Goal: Task Accomplishment & Management: Complete application form

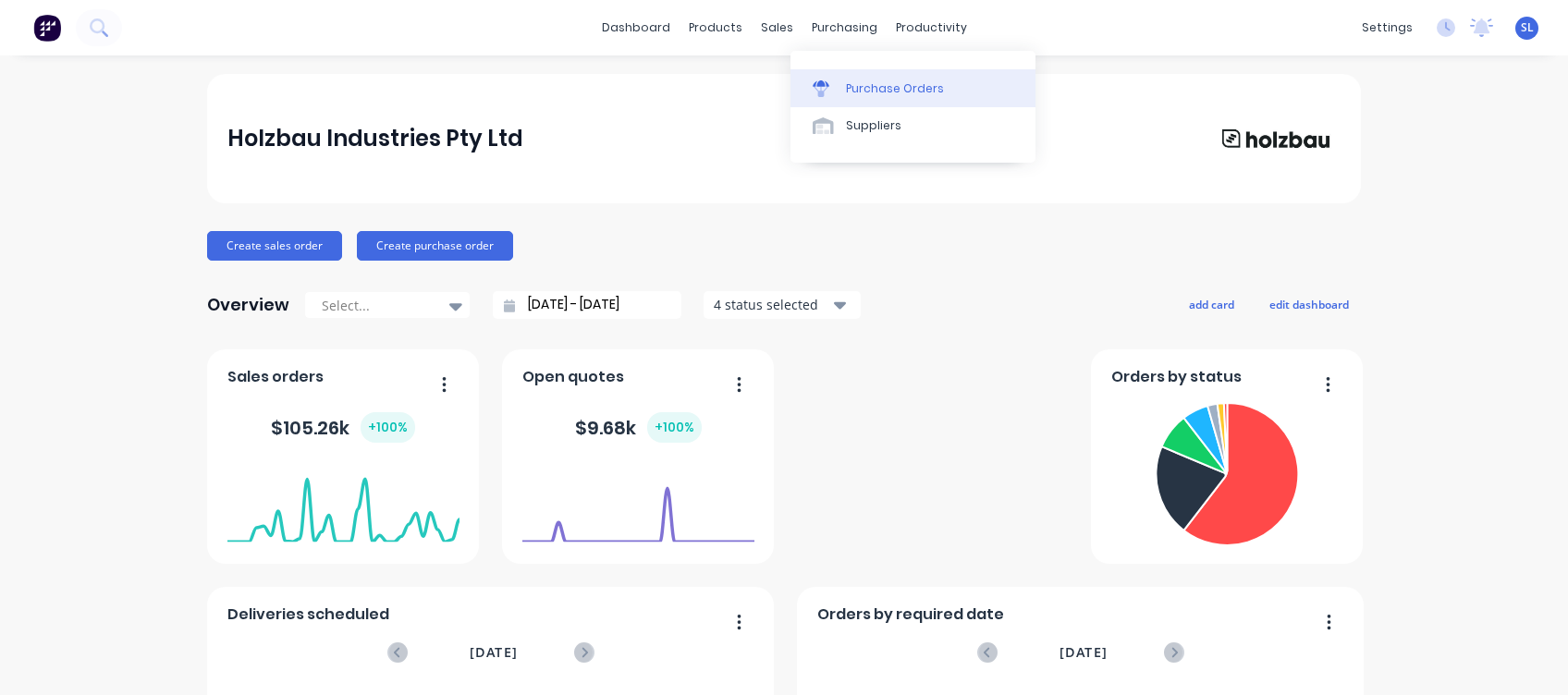
click at [850, 80] on div "Purchase Orders" at bounding box center [895, 88] width 98 height 17
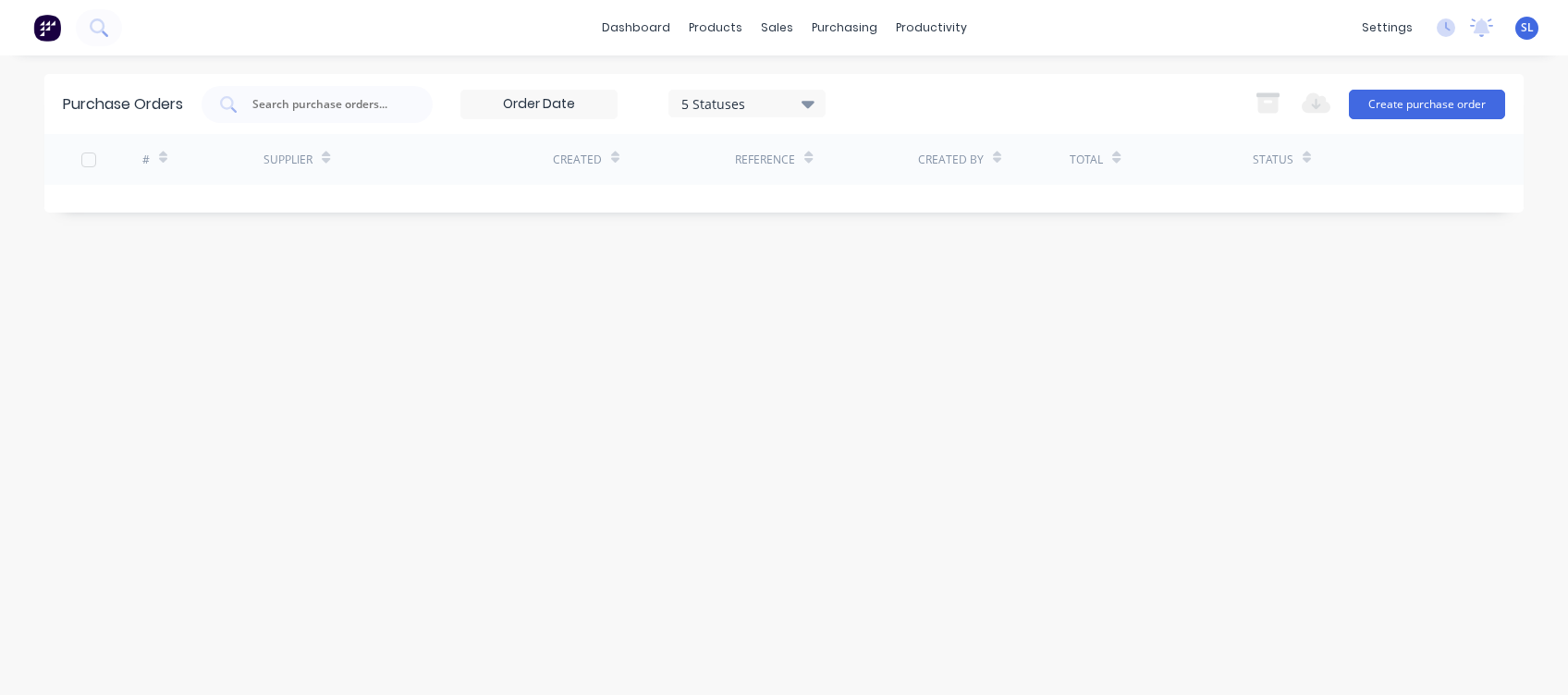
click at [245, 570] on div "Purchase Orders 5 Statuses 5 Statuses Export to Excel (XLSX) Create purchase or…" at bounding box center [784, 375] width 1480 height 603
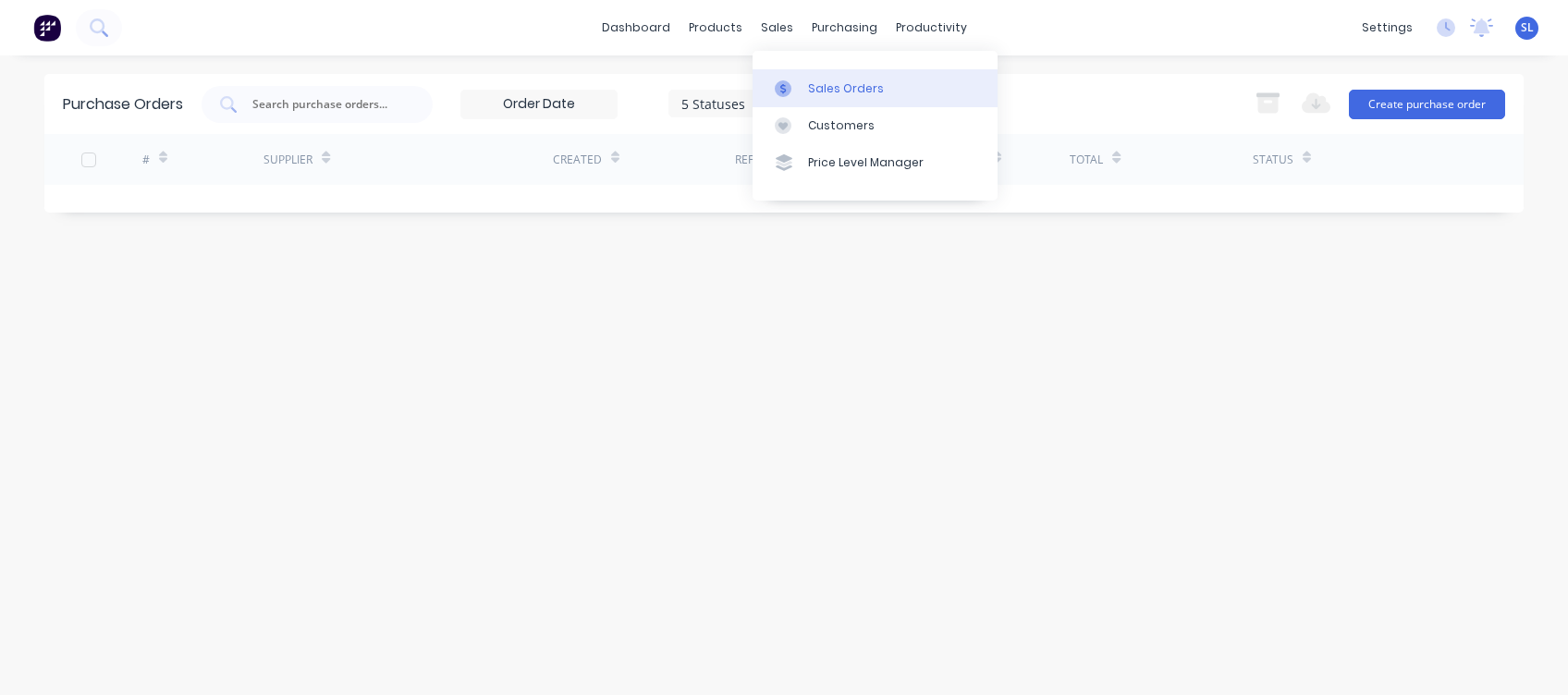
click at [804, 92] on link "Sales Orders" at bounding box center [875, 88] width 245 height 37
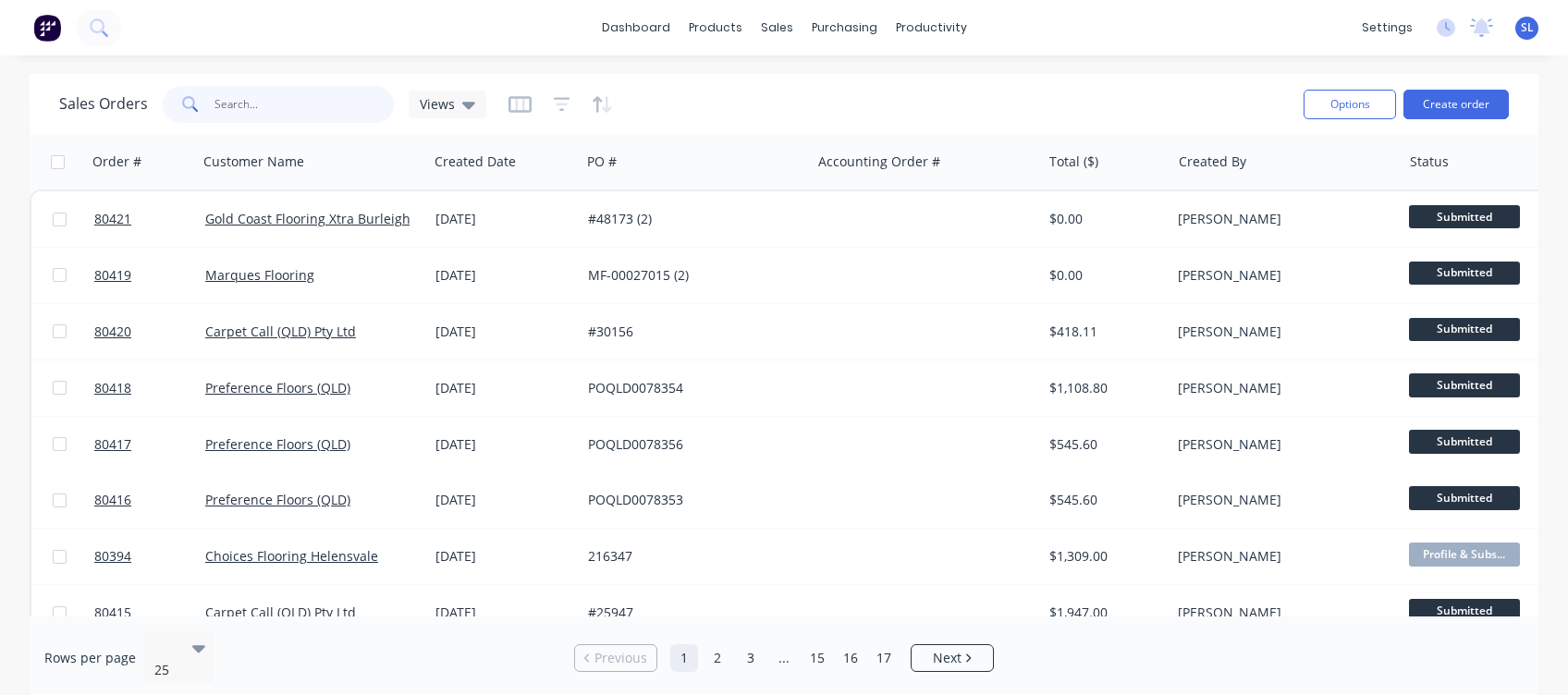
click at [283, 118] on input "text" at bounding box center [304, 105] width 180 height 37
type input "jmd"
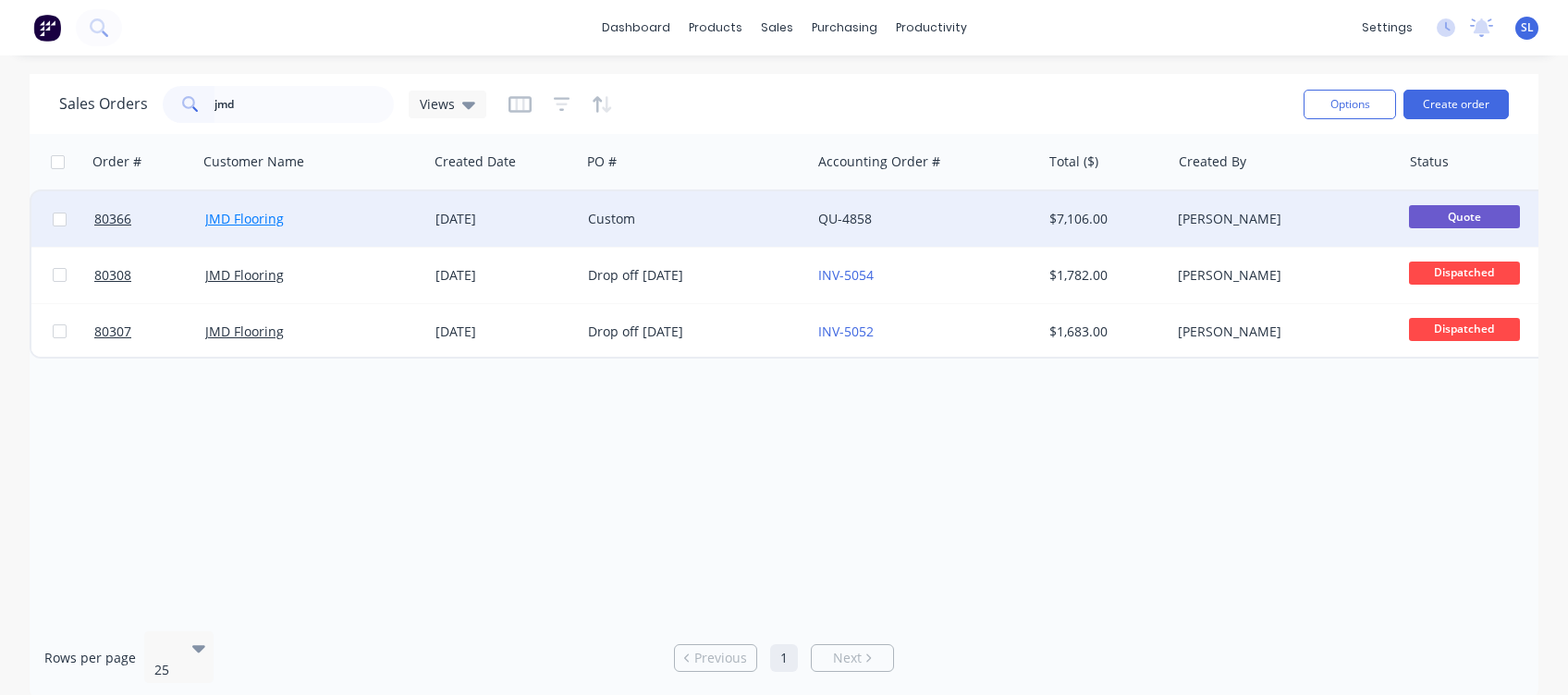
click at [270, 224] on link "JMD Flooring" at bounding box center [244, 219] width 78 height 18
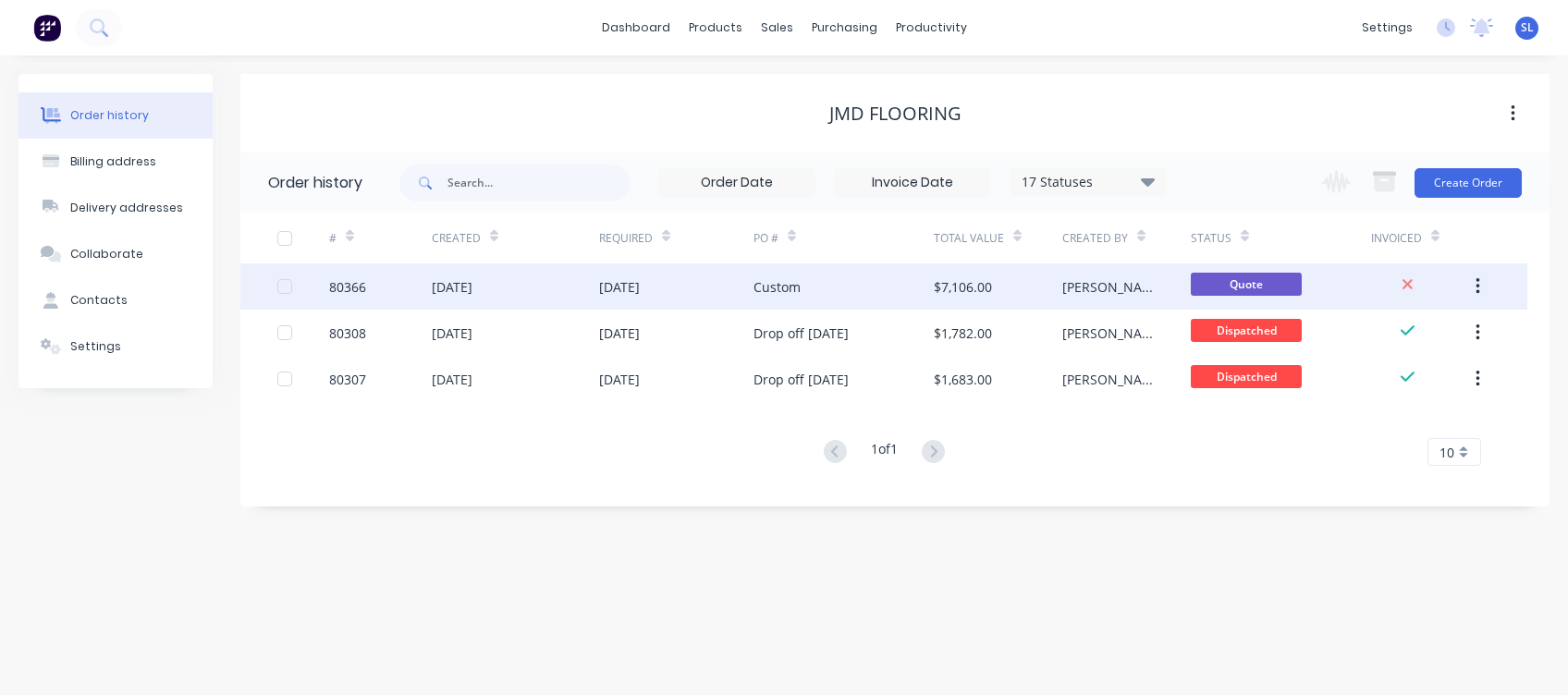
click at [472, 282] on div "[DATE]" at bounding box center [453, 287] width 41 height 20
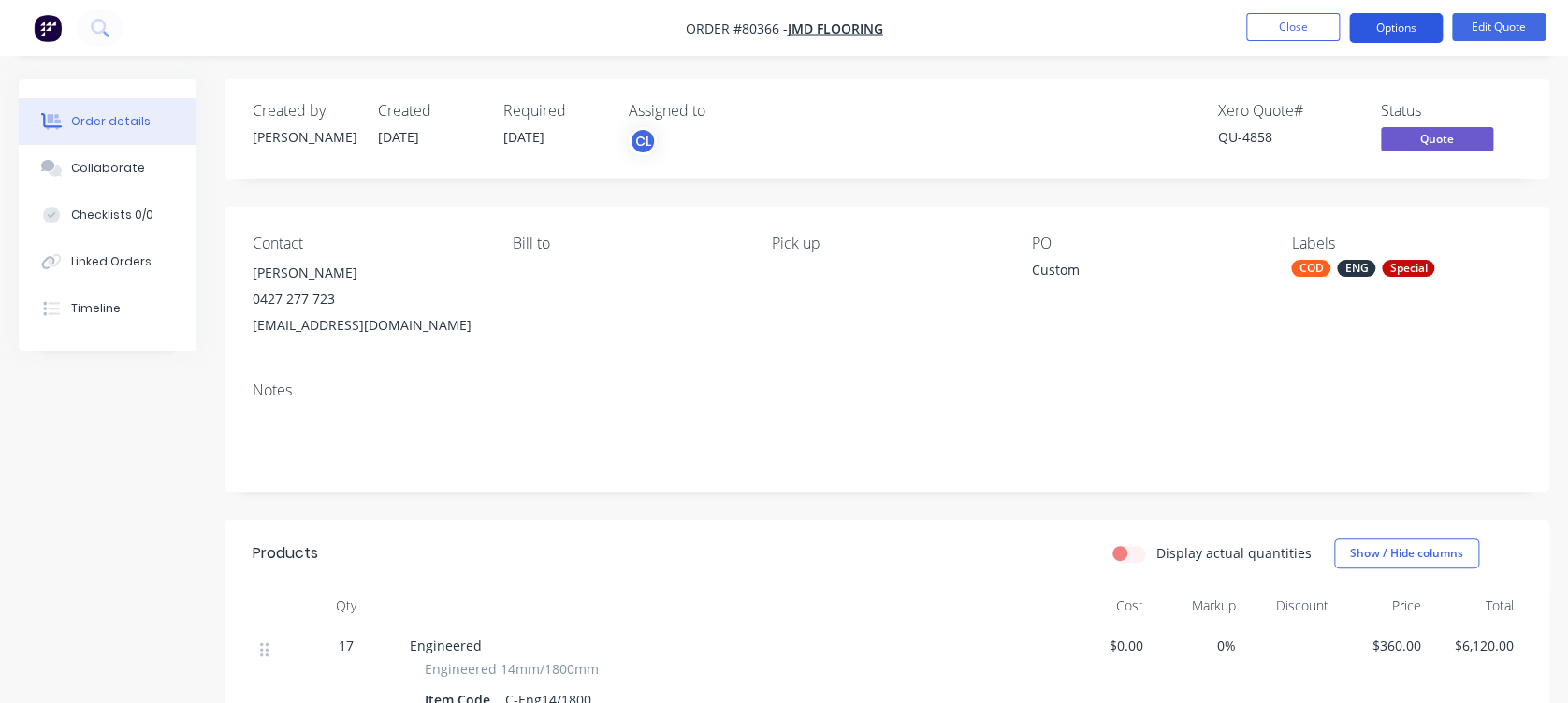
click at [1392, 24] on button "Options" at bounding box center [1395, 28] width 94 height 30
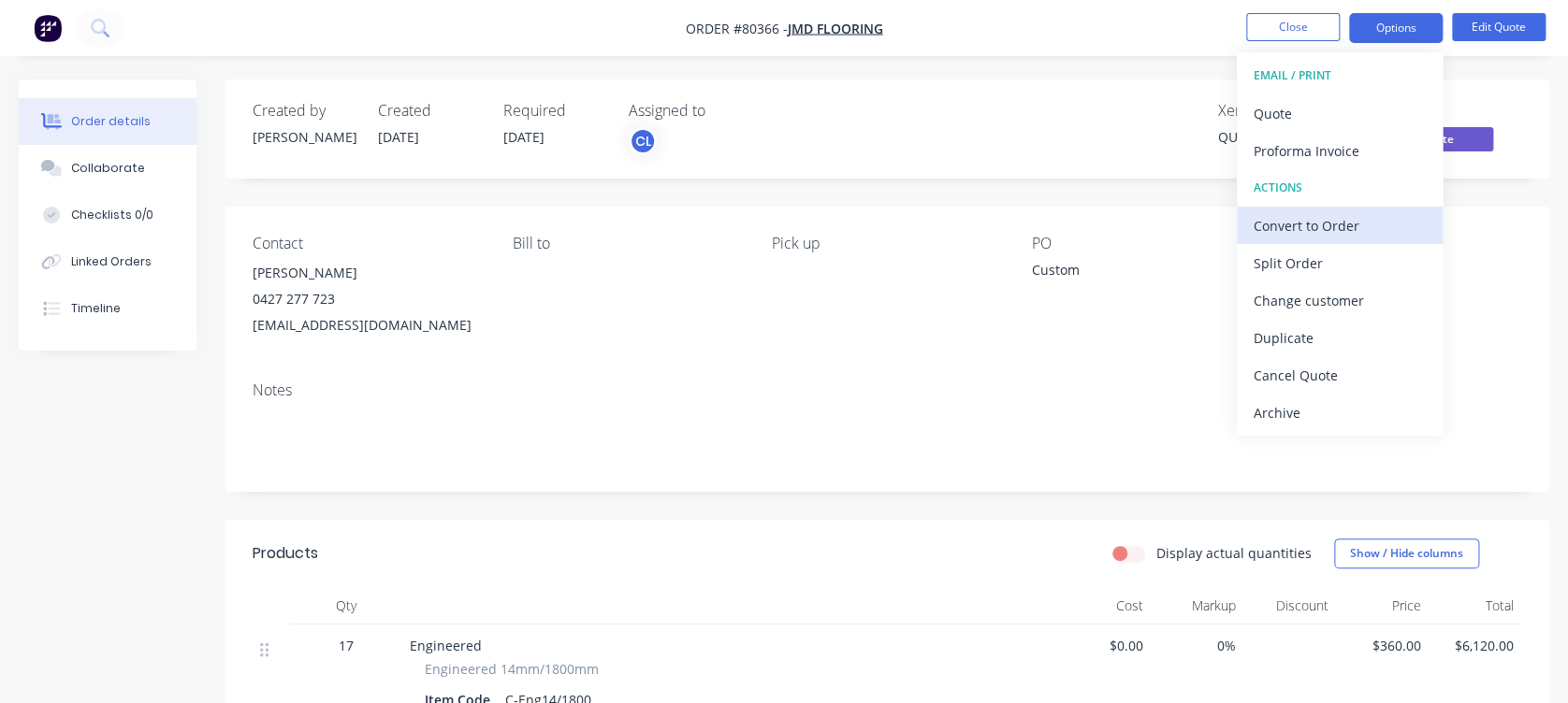
click at [1325, 226] on div "Convert to Order" at bounding box center [1340, 225] width 172 height 27
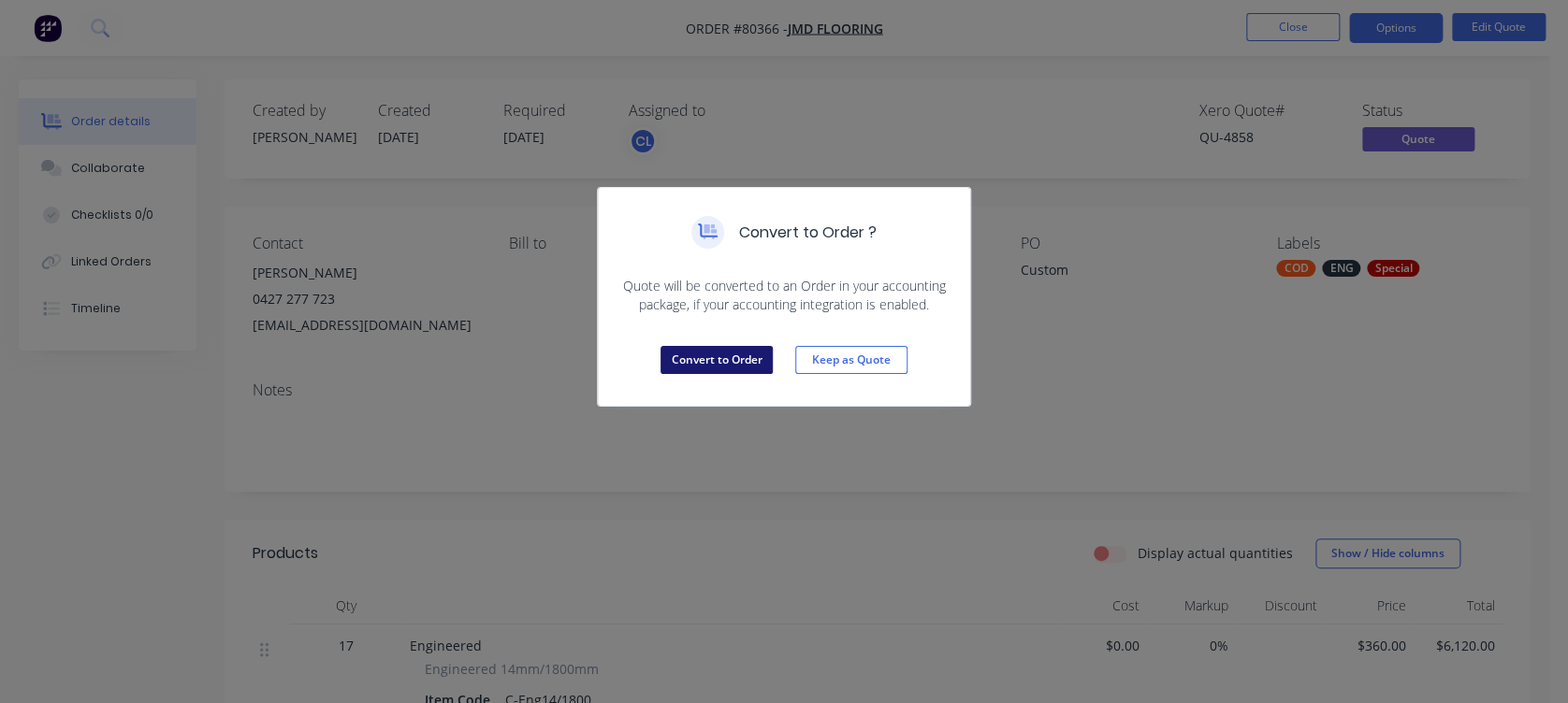
click at [697, 355] on button "Convert to Order" at bounding box center [717, 360] width 113 height 28
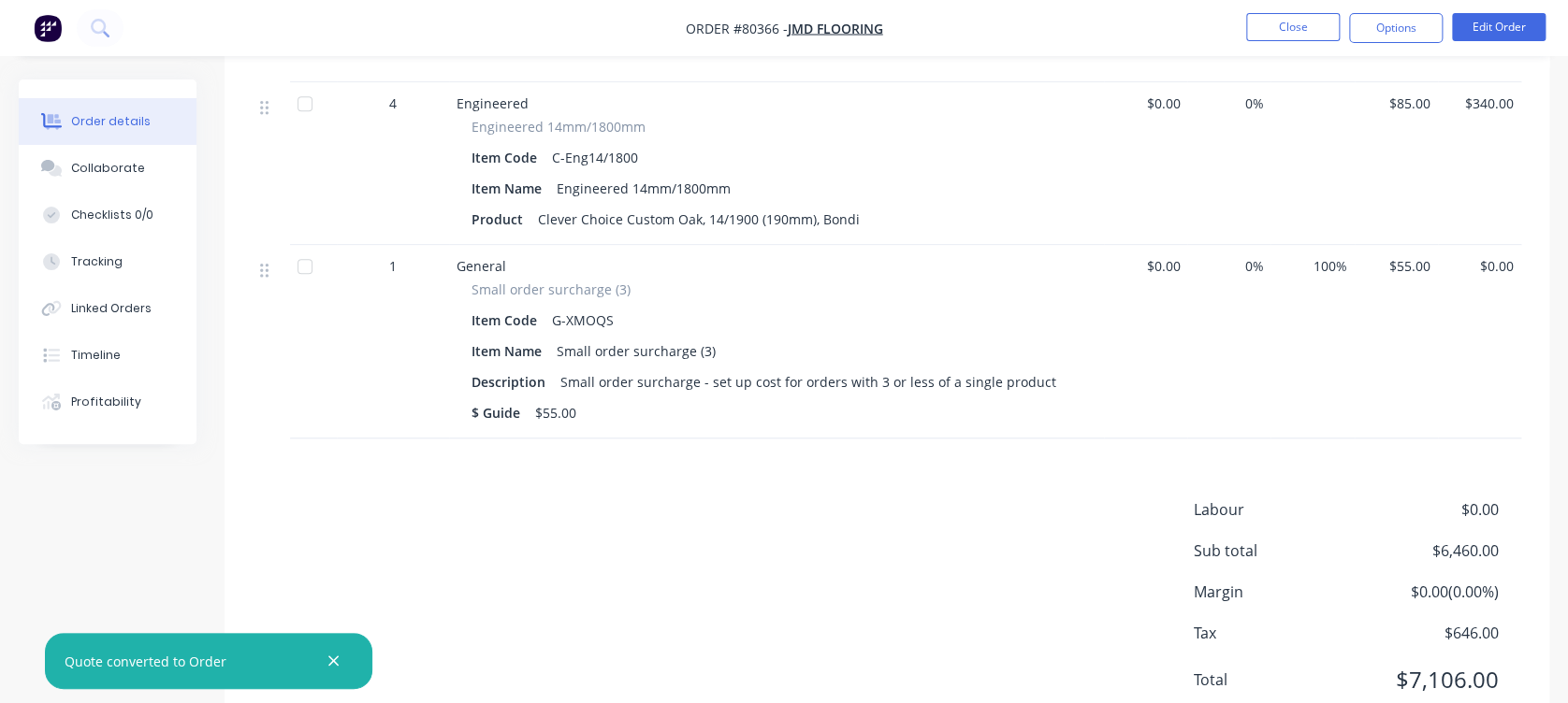
scroll to position [695, 0]
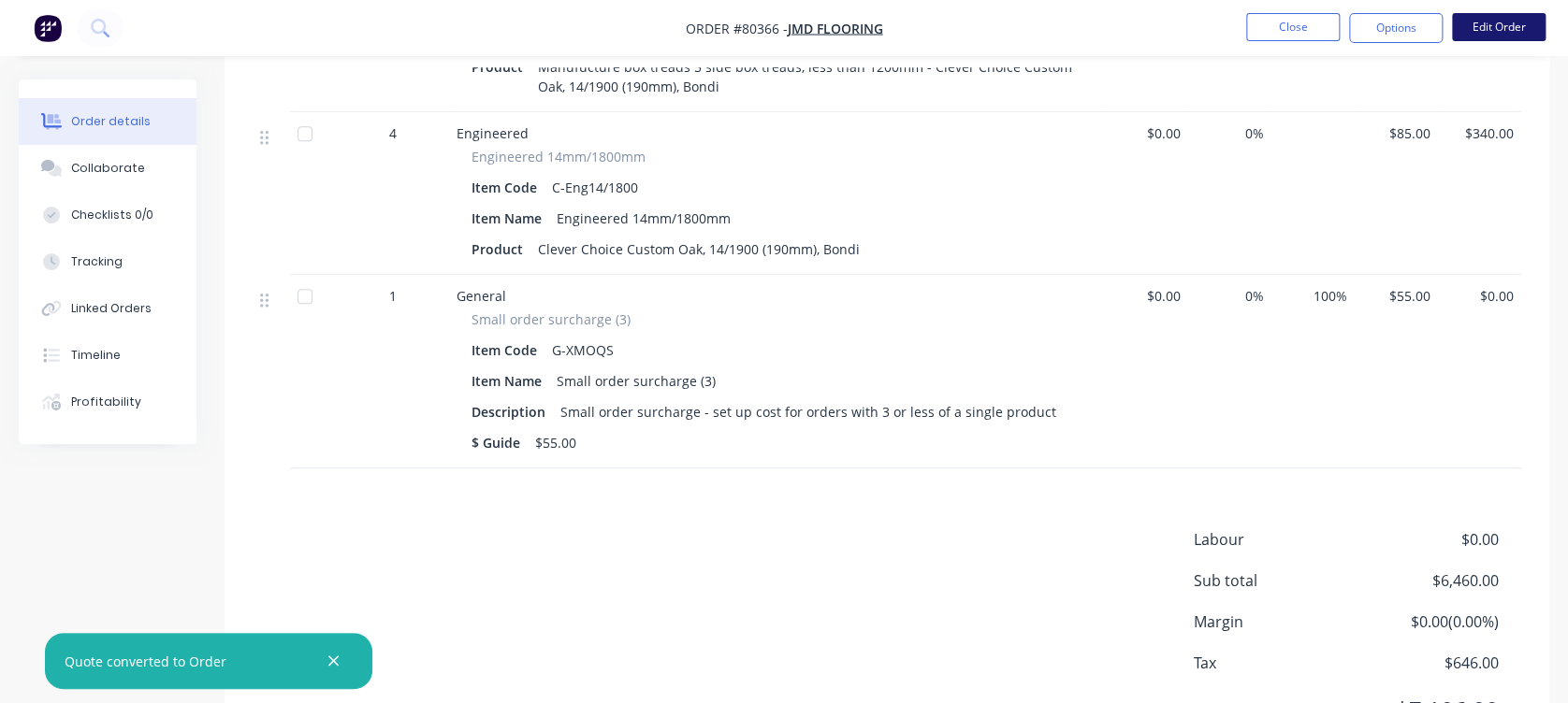
click at [1489, 23] on button "Edit Order" at bounding box center [1498, 27] width 94 height 28
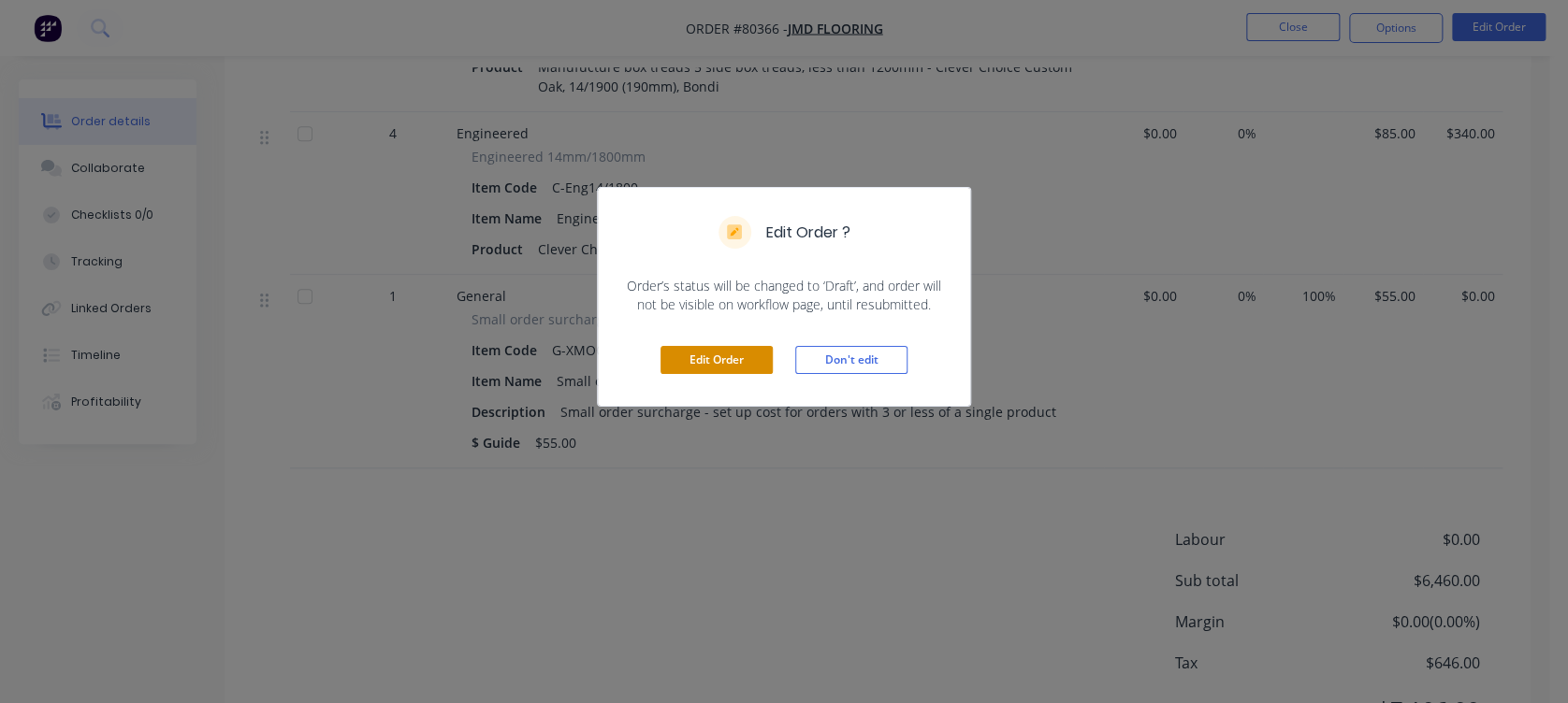
click at [740, 363] on button "Edit Order" at bounding box center [717, 360] width 113 height 28
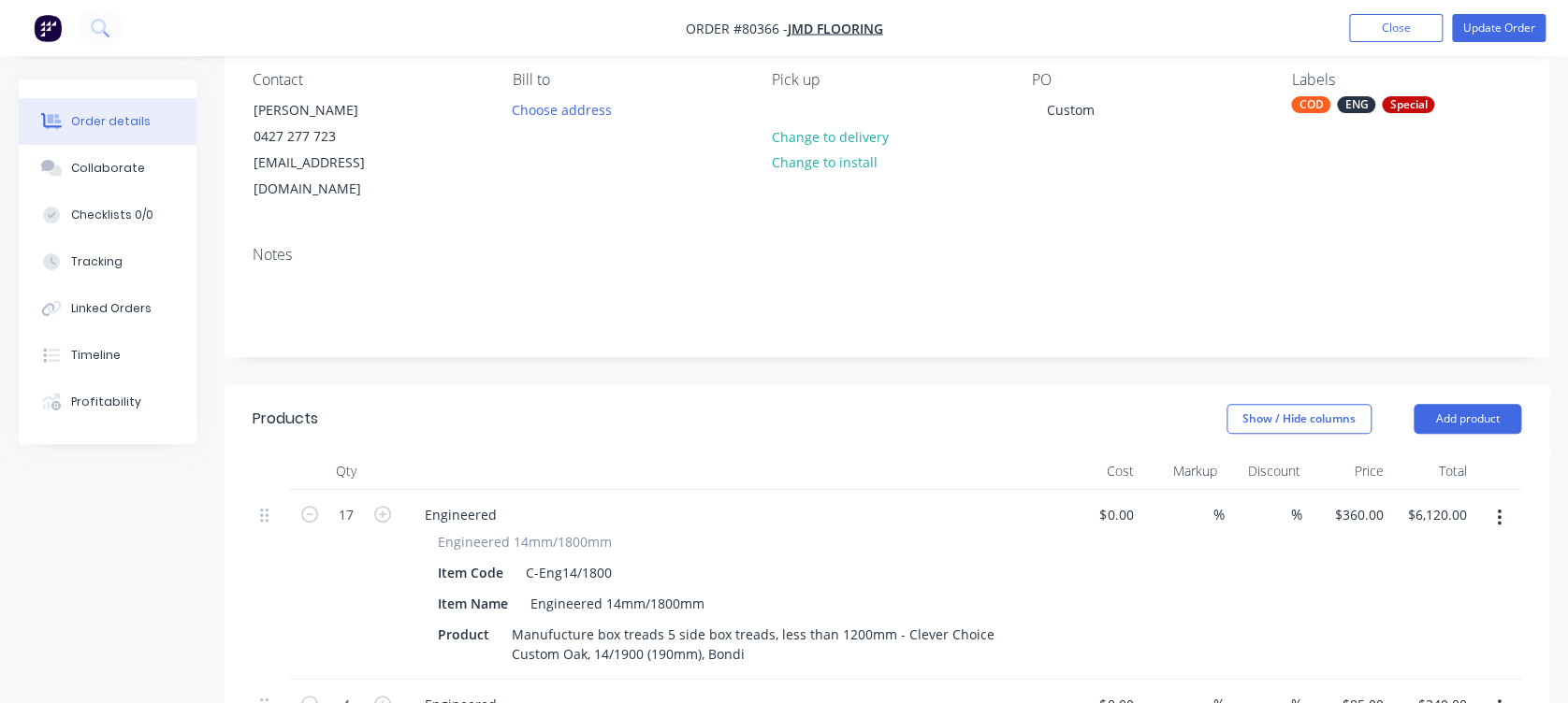
scroll to position [0, 0]
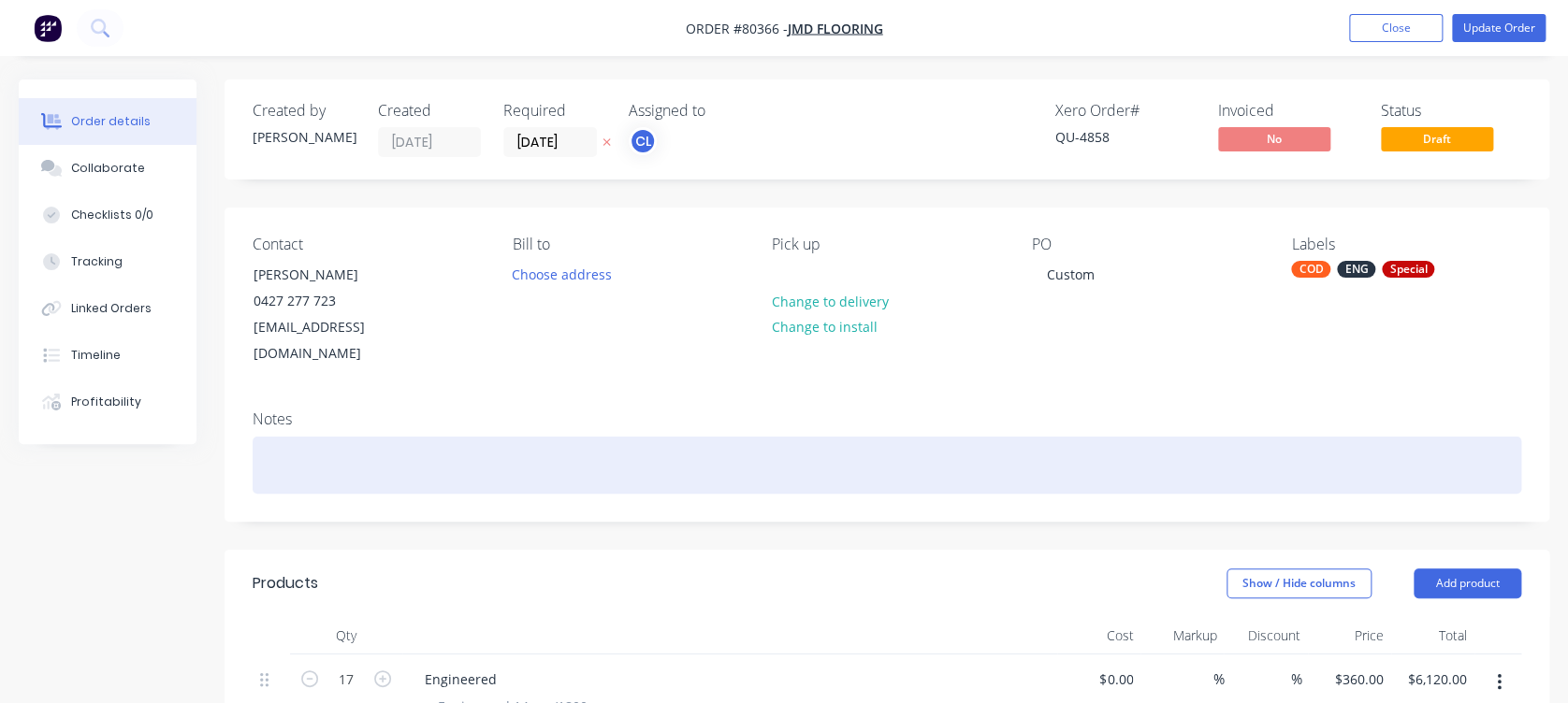
click at [613, 437] on div at bounding box center [886, 466] width 1268 height 57
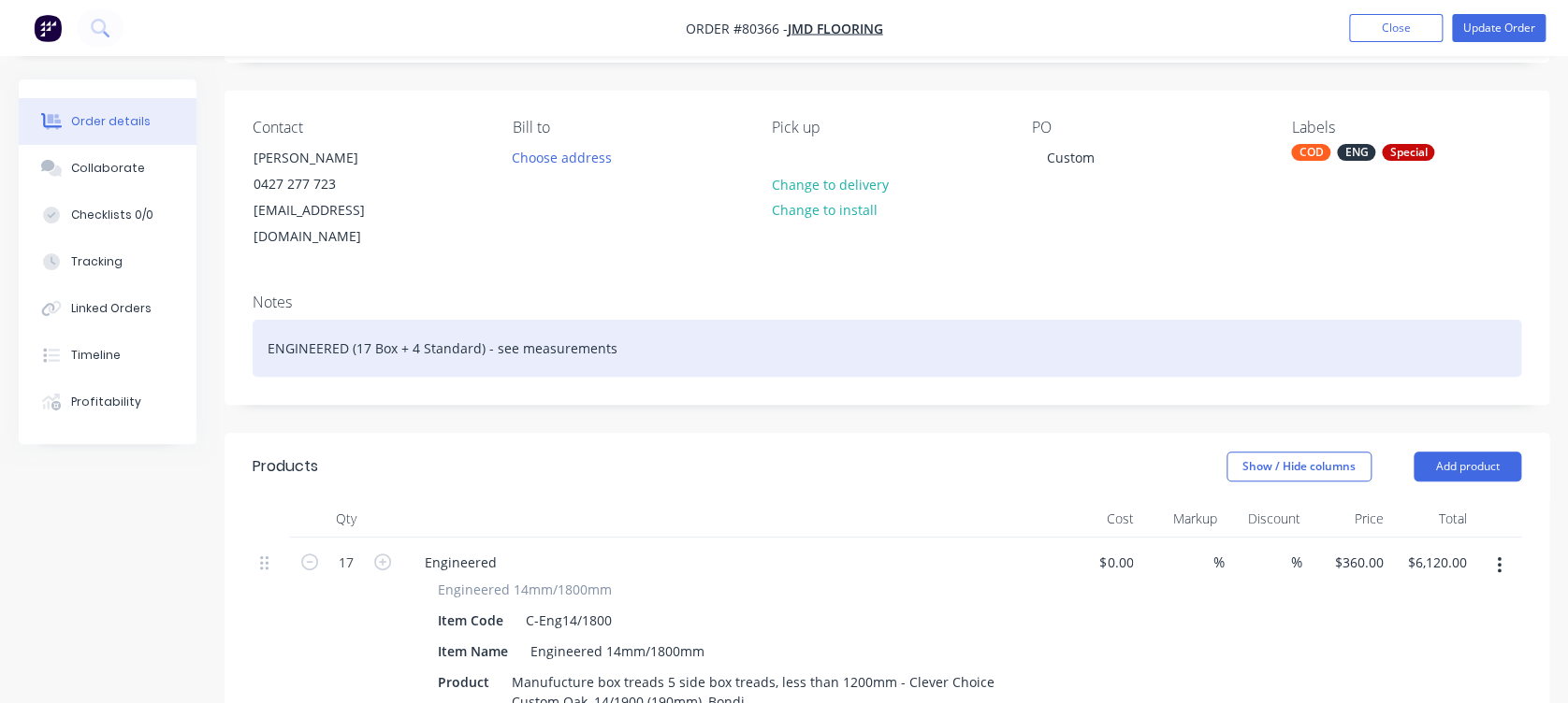
scroll to position [154, 0]
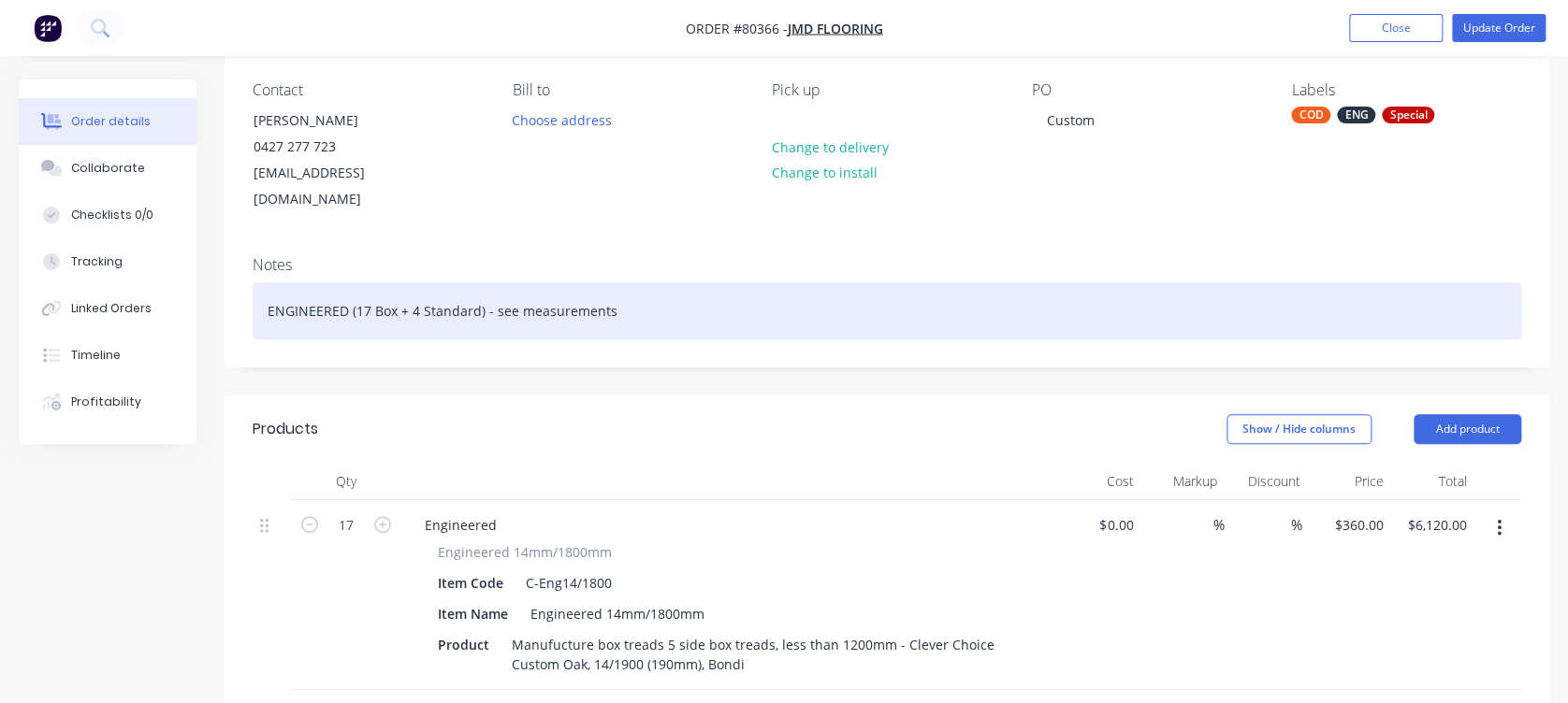
click at [666, 287] on div "ENGINEERED (17 Box + 4 Standard) - see measurements" at bounding box center [886, 311] width 1268 height 57
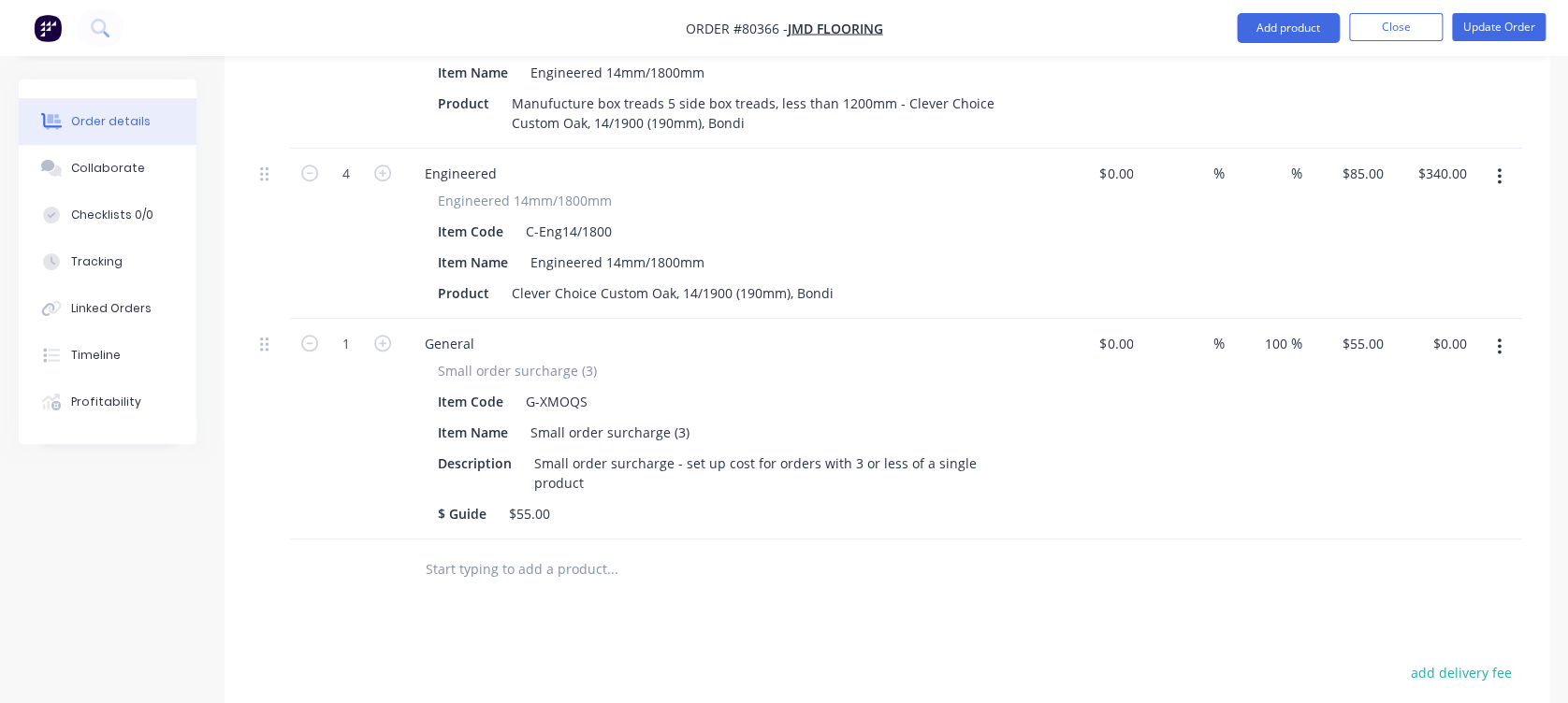
scroll to position [698, 0]
click at [486, 549] on input "text" at bounding box center [612, 568] width 374 height 38
paste input "Internal dimensions as supplied by customer with including 5mm tolerance: - 110…"
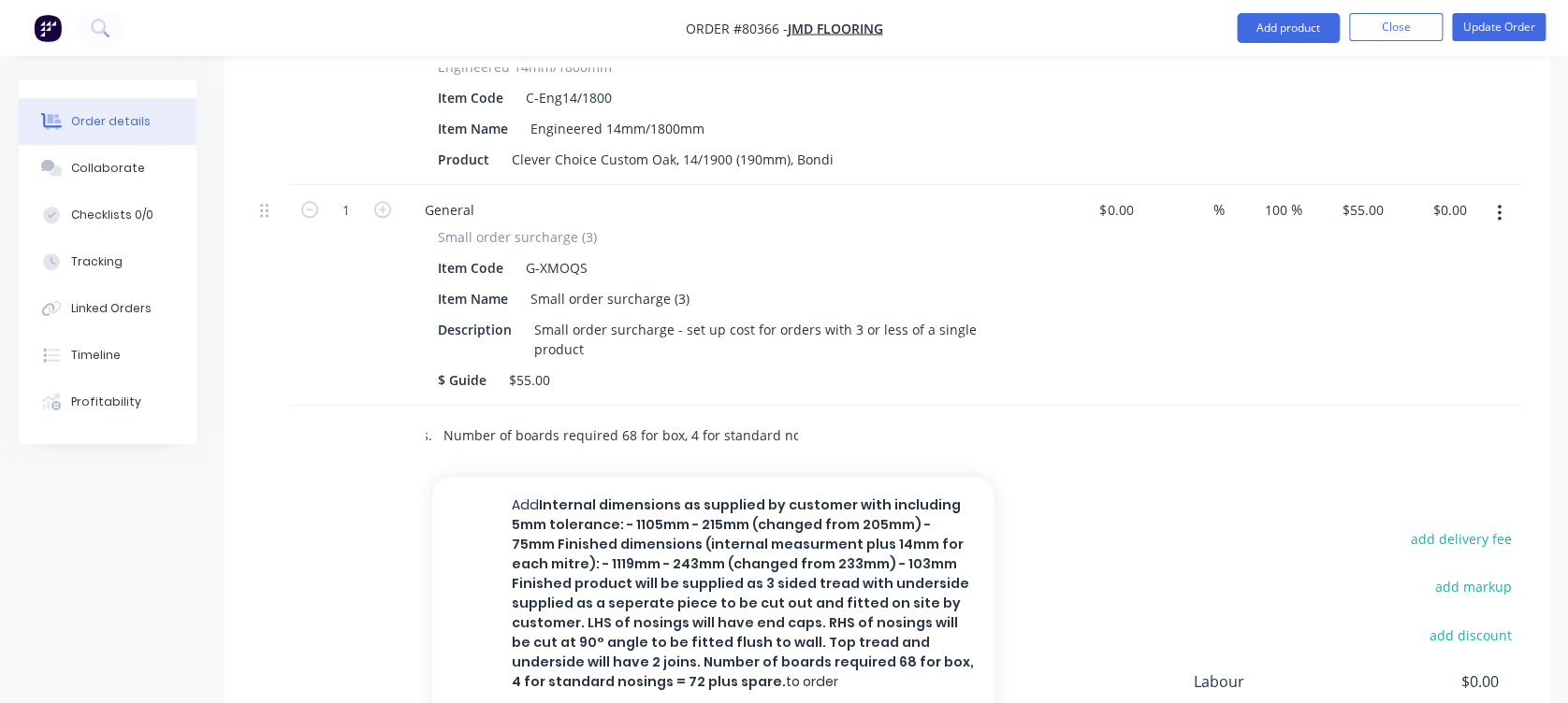
scroll to position [831, 0]
type input "Internal dimensions as supplied by customer with including 5mm tolerance: - 110…"
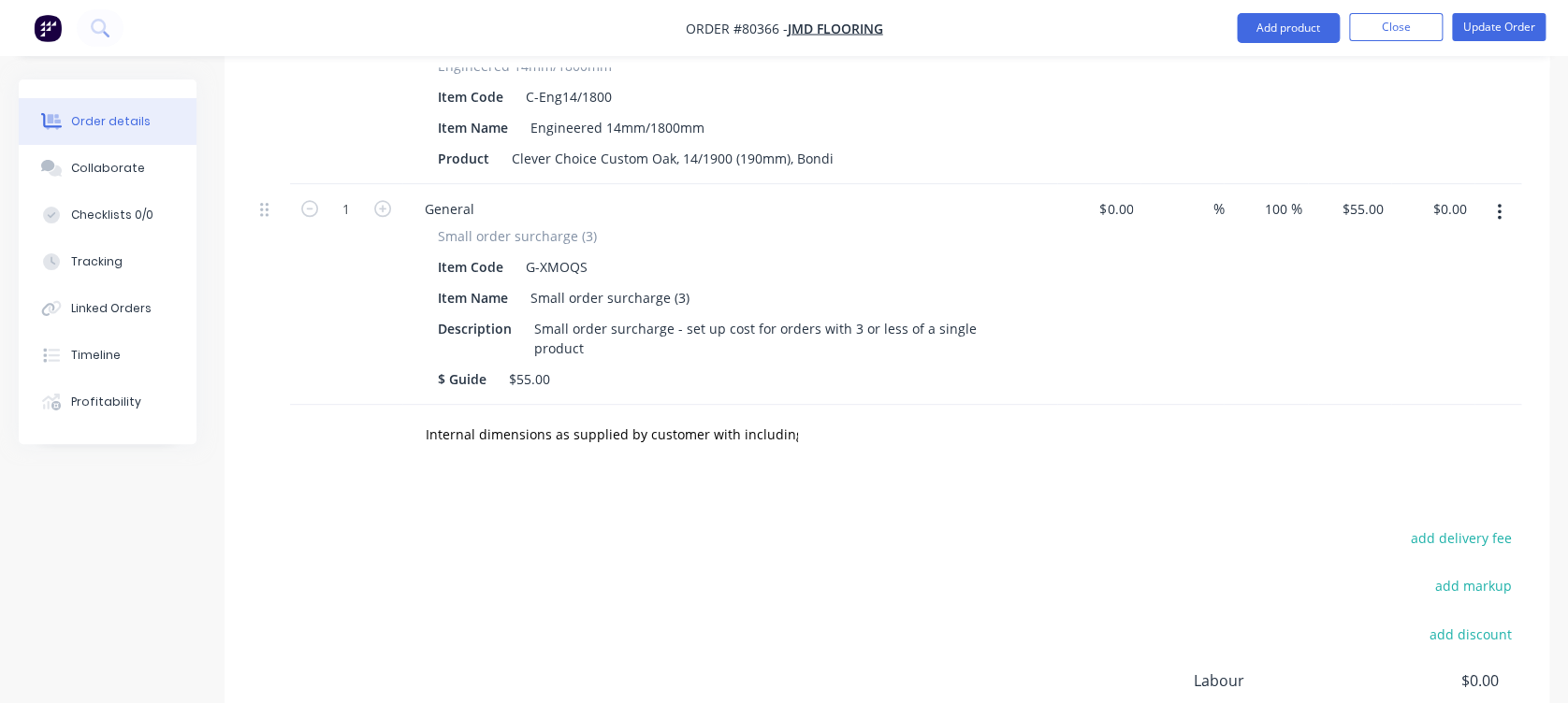
drag, startPoint x: 879, startPoint y: 360, endPoint x: 808, endPoint y: 384, distance: 74.9
click at [808, 405] on div "Internal dimensions as supplied by customer with including 5mm tolerance: - 110…" at bounding box center [739, 435] width 673 height 60
click at [808, 416] on div "Internal dimensions as supplied by customer with including 5mm tolerance: - 110…" at bounding box center [690, 435] width 562 height 38
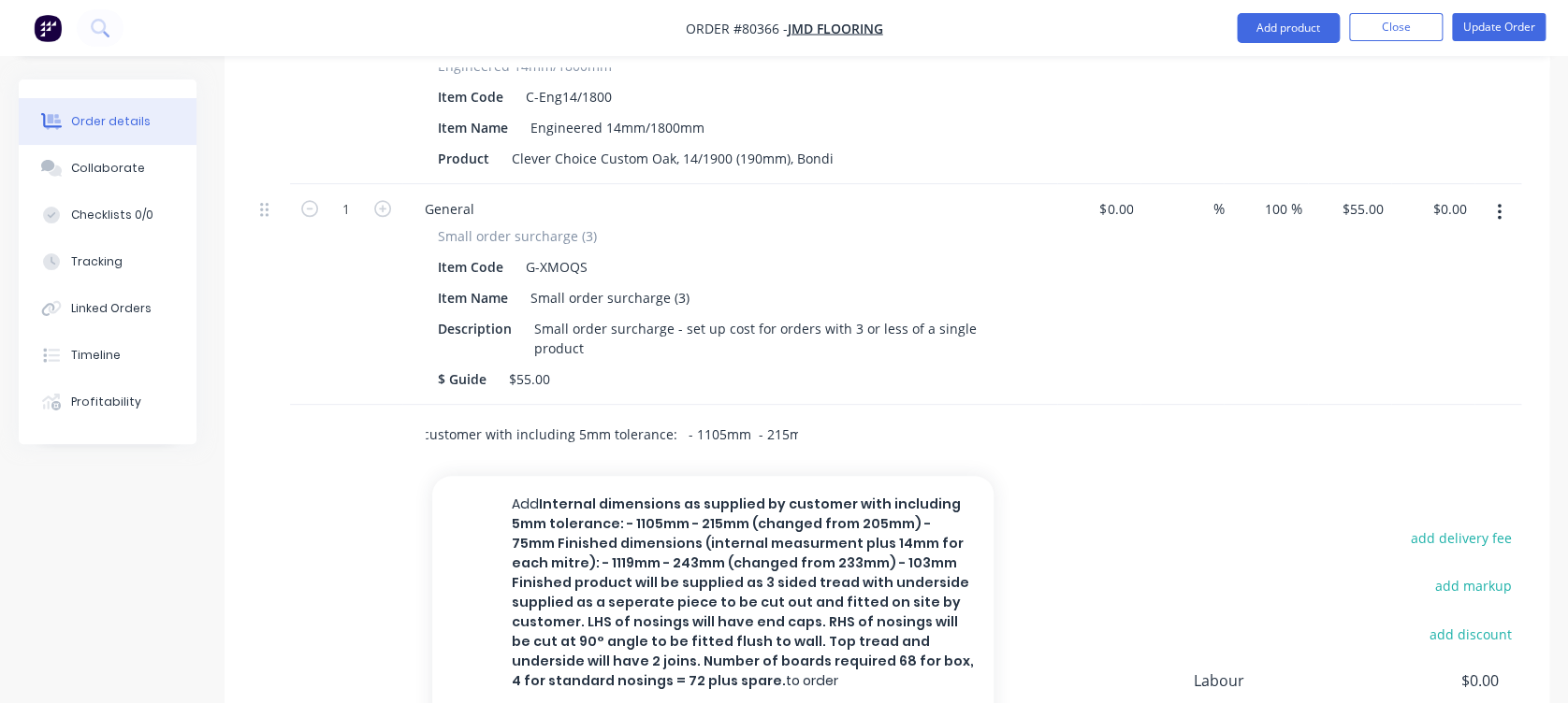
scroll to position [0, 874]
drag, startPoint x: 426, startPoint y: 391, endPoint x: 883, endPoint y: 382, distance: 457.1
click at [883, 416] on div "Internal dimensions as supplied by customer with including 5mm tolerance: - 110…" at bounding box center [690, 435] width 562 height 38
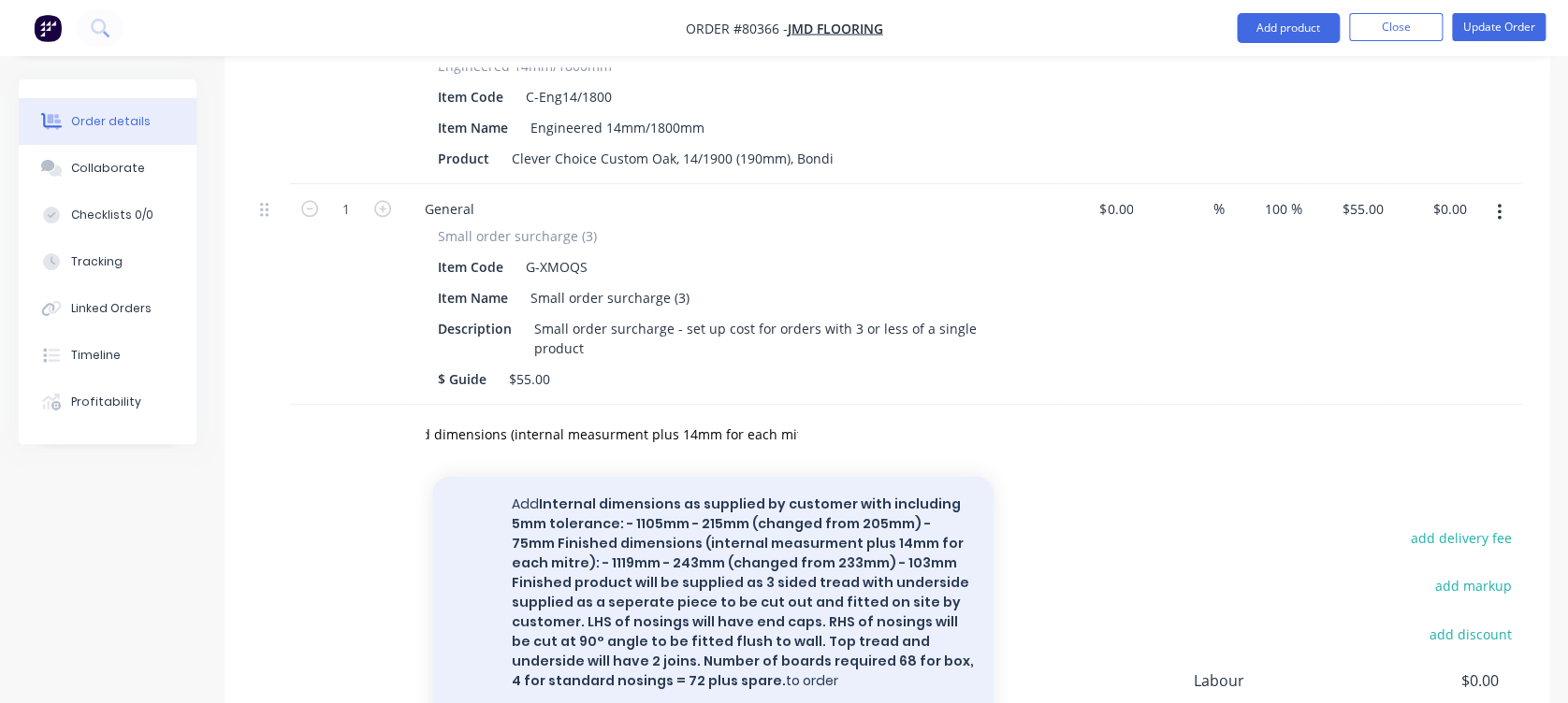
scroll to position [0, 0]
click at [804, 518] on button "Add Internal dimensions as supplied by customer with including 5mm tolerance: -…" at bounding box center [713, 593] width 562 height 234
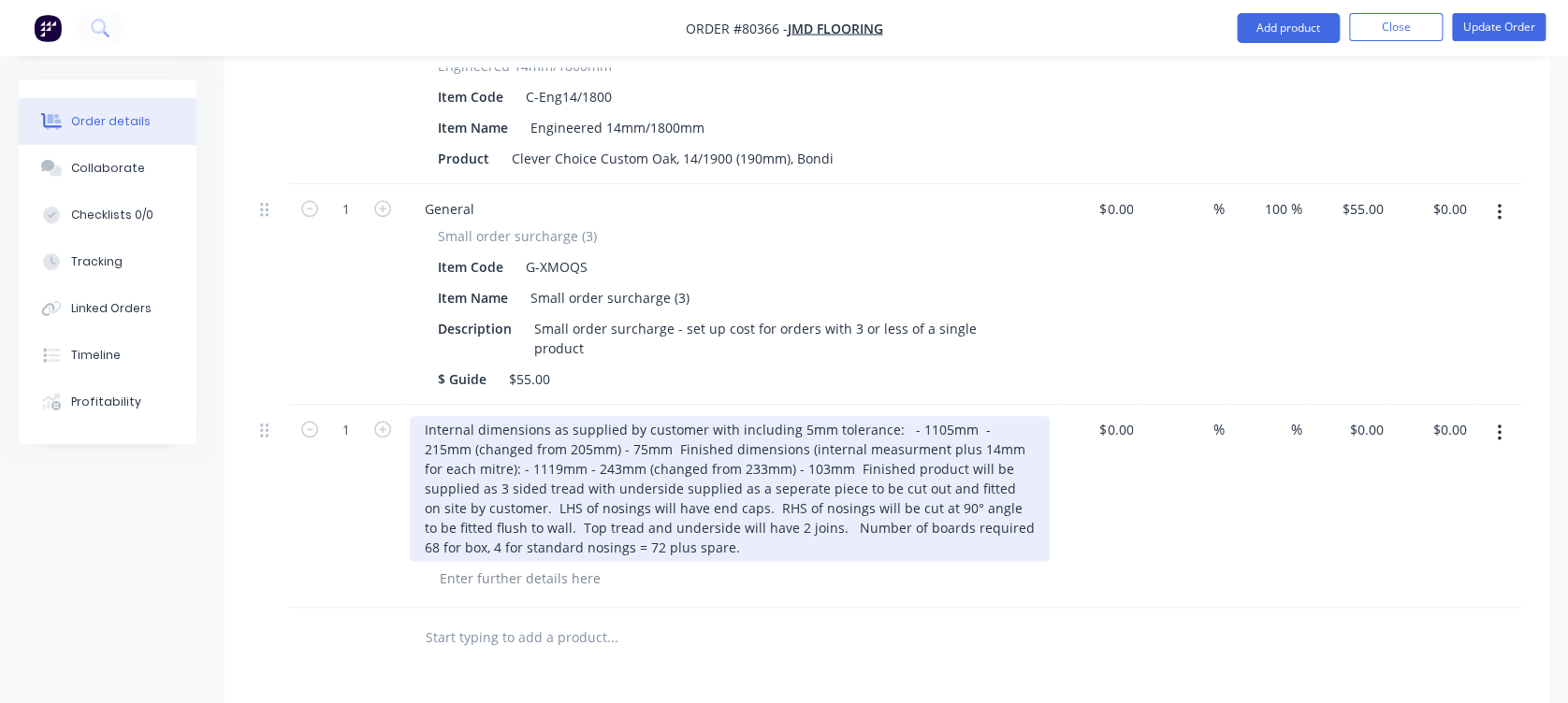
click at [737, 496] on div "Internal dimensions as supplied by customer with including 5mm tolerance: - 110…" at bounding box center [729, 488] width 640 height 145
click at [895, 416] on div "Internal dimensions as supplied by customer with including 5mm tolerance: - 110…" at bounding box center [729, 488] width 640 height 145
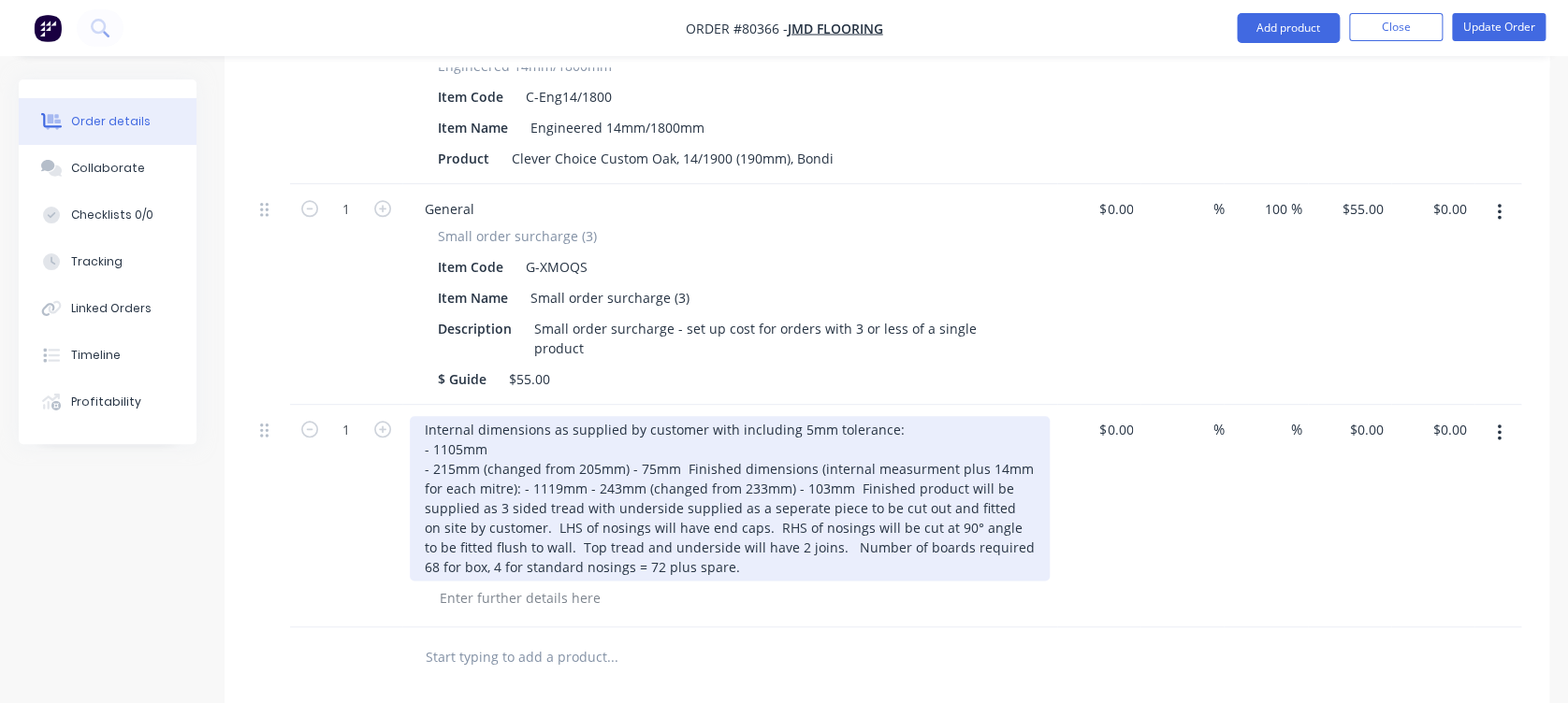
click at [628, 420] on div "Internal dimensions as supplied by customer with including 5mm tolerance: - 110…" at bounding box center [729, 498] width 640 height 165
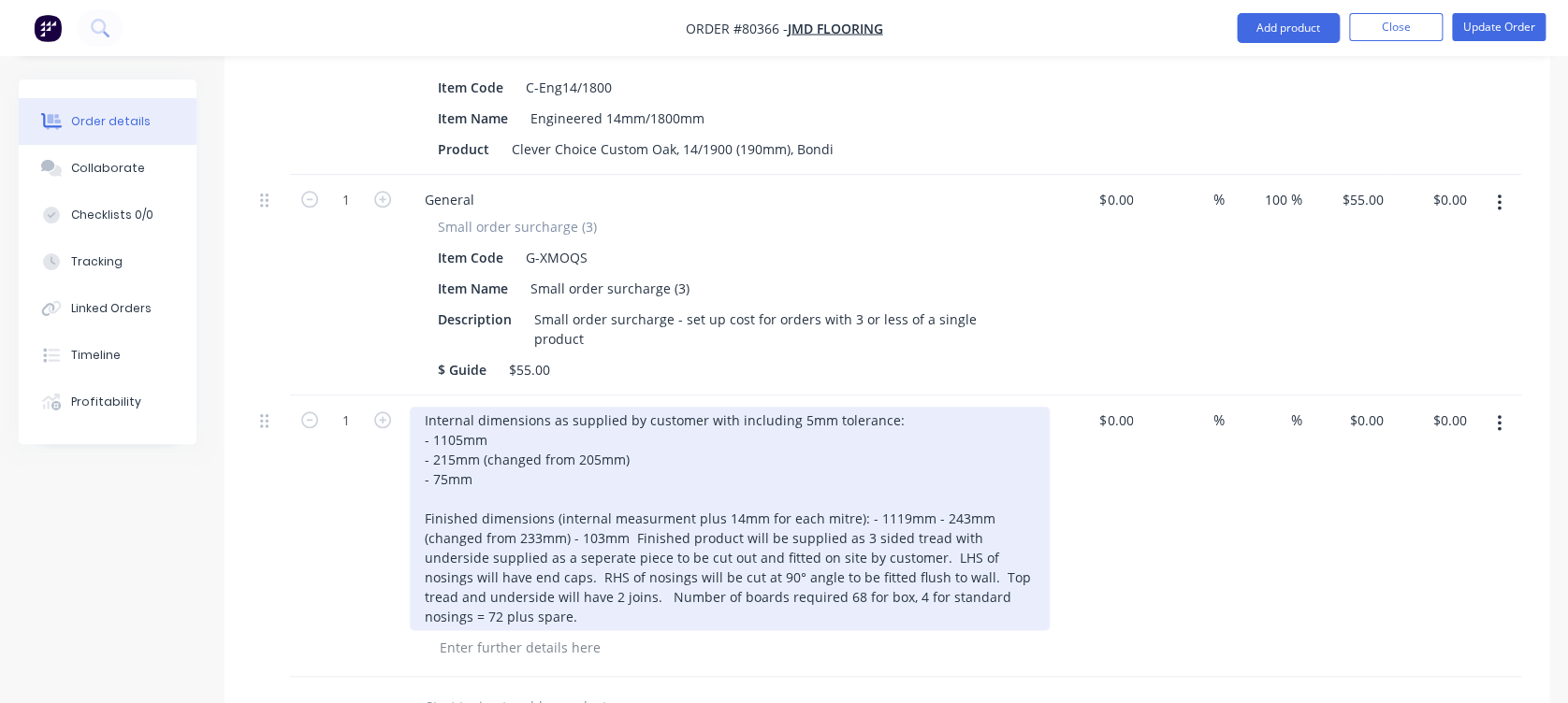
scroll to position [839, 0]
click at [865, 471] on div "Internal dimensions as supplied by customer with including 5mm tolerance: - 110…" at bounding box center [729, 519] width 640 height 223
click at [488, 491] on div "Internal dimensions as supplied by customer with including 5mm tolerance: - 110…" at bounding box center [729, 519] width 640 height 223
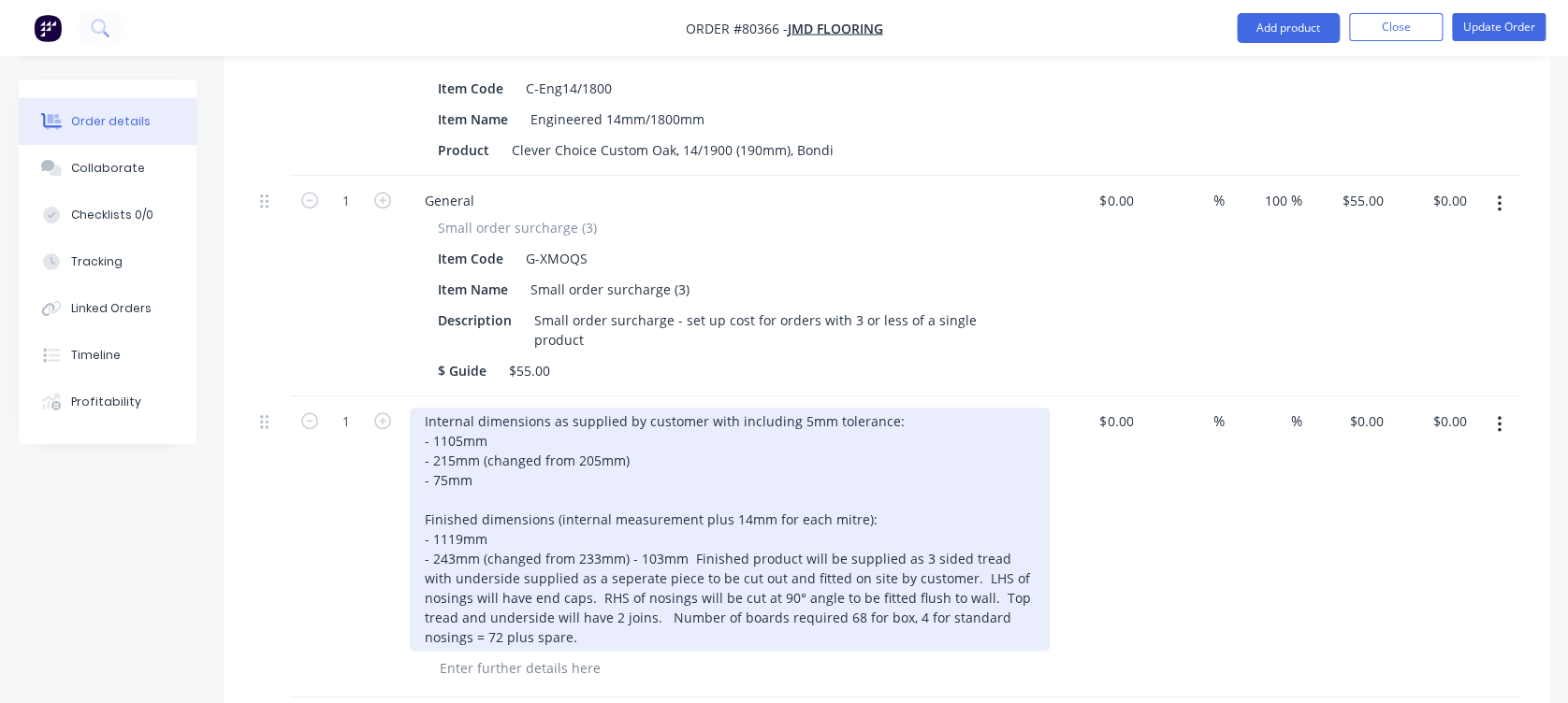
click at [630, 500] on div "Internal dimensions as supplied by customer with including 5mm tolerance: - 110…" at bounding box center [729, 529] width 640 height 243
click at [628, 516] on div "Internal dimensions as supplied by customer with including 5mm tolerance: - 110…" at bounding box center [729, 529] width 640 height 243
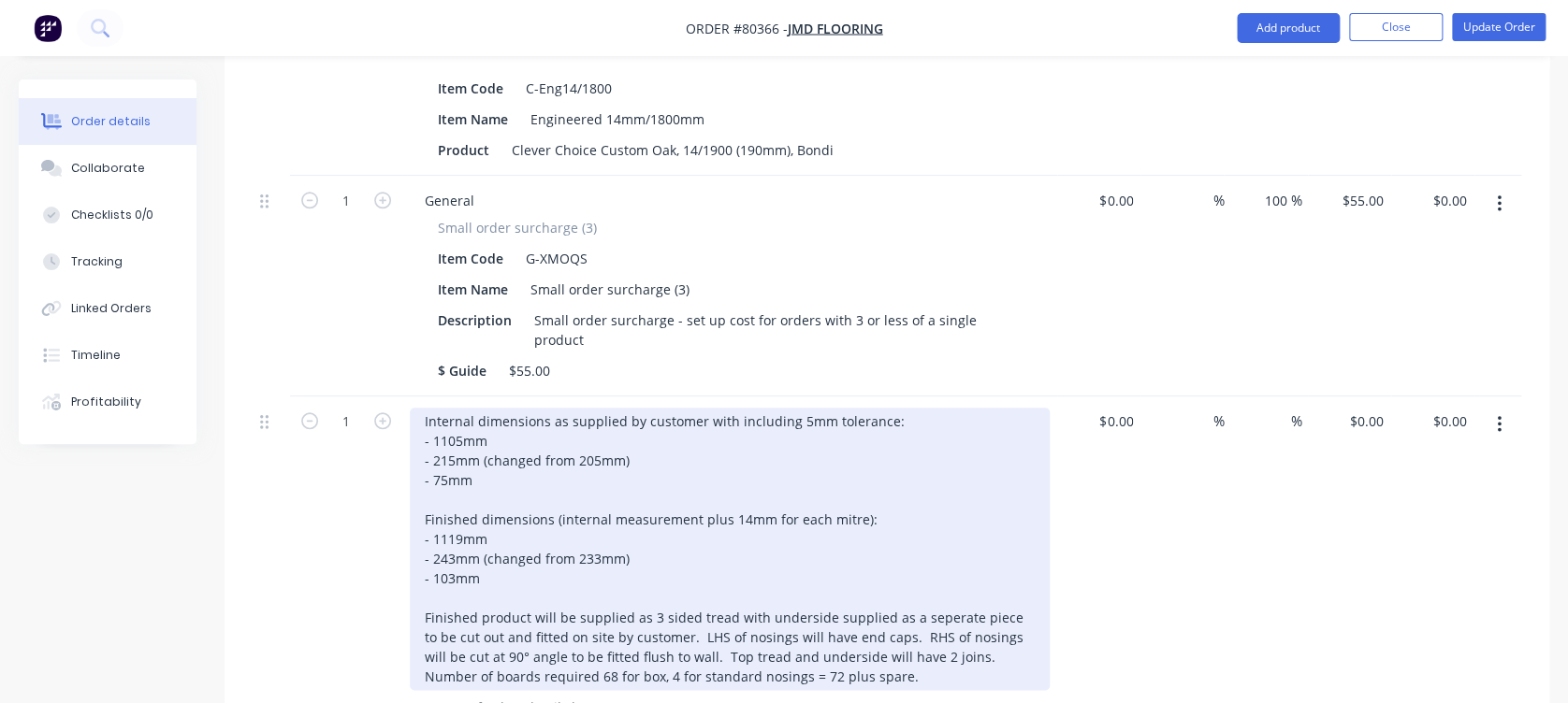
click at [665, 586] on div "Internal dimensions as supplied by customer with including 5mm tolerance: - 110…" at bounding box center [729, 549] width 640 height 283
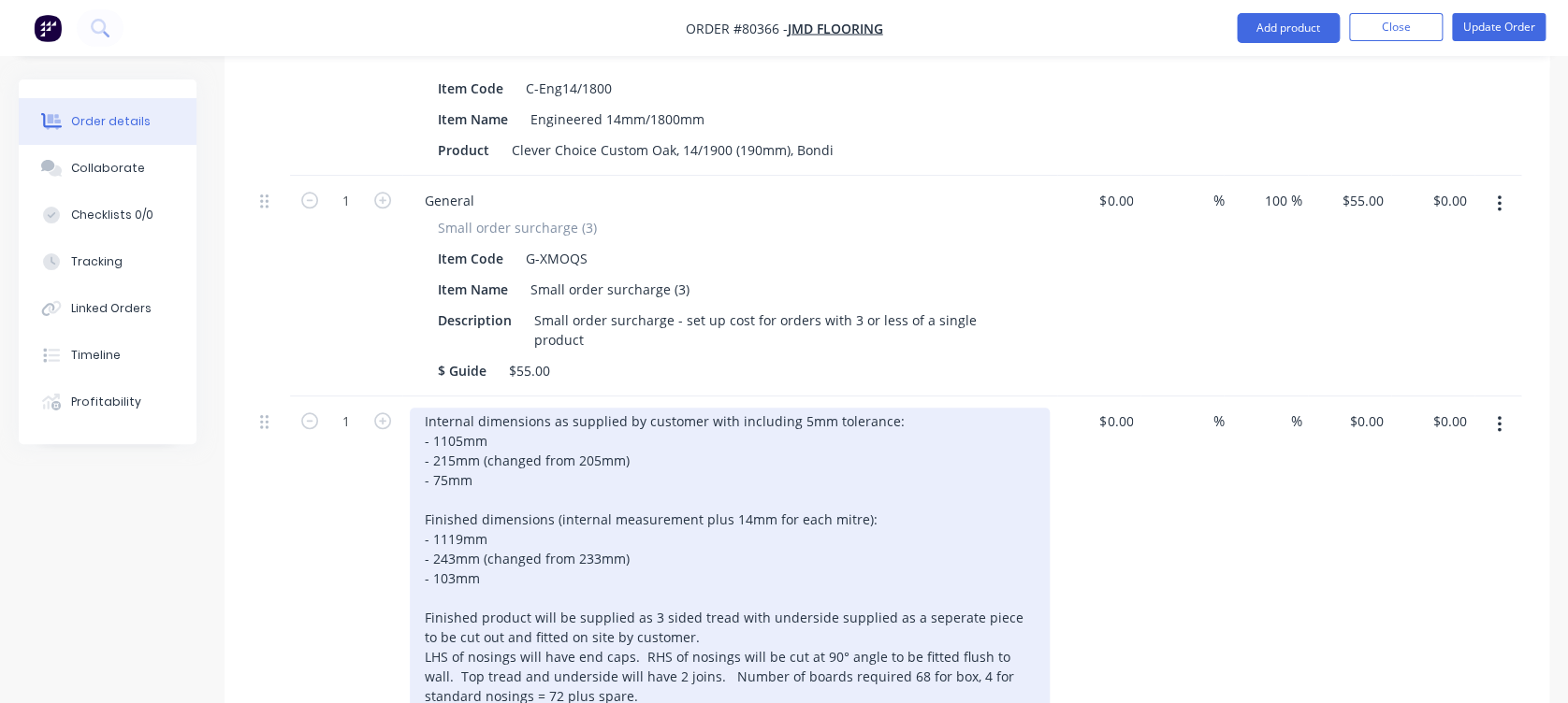
click at [637, 605] on div "Internal dimensions as supplied by customer with including 5mm tolerance: - 110…" at bounding box center [729, 559] width 640 height 303
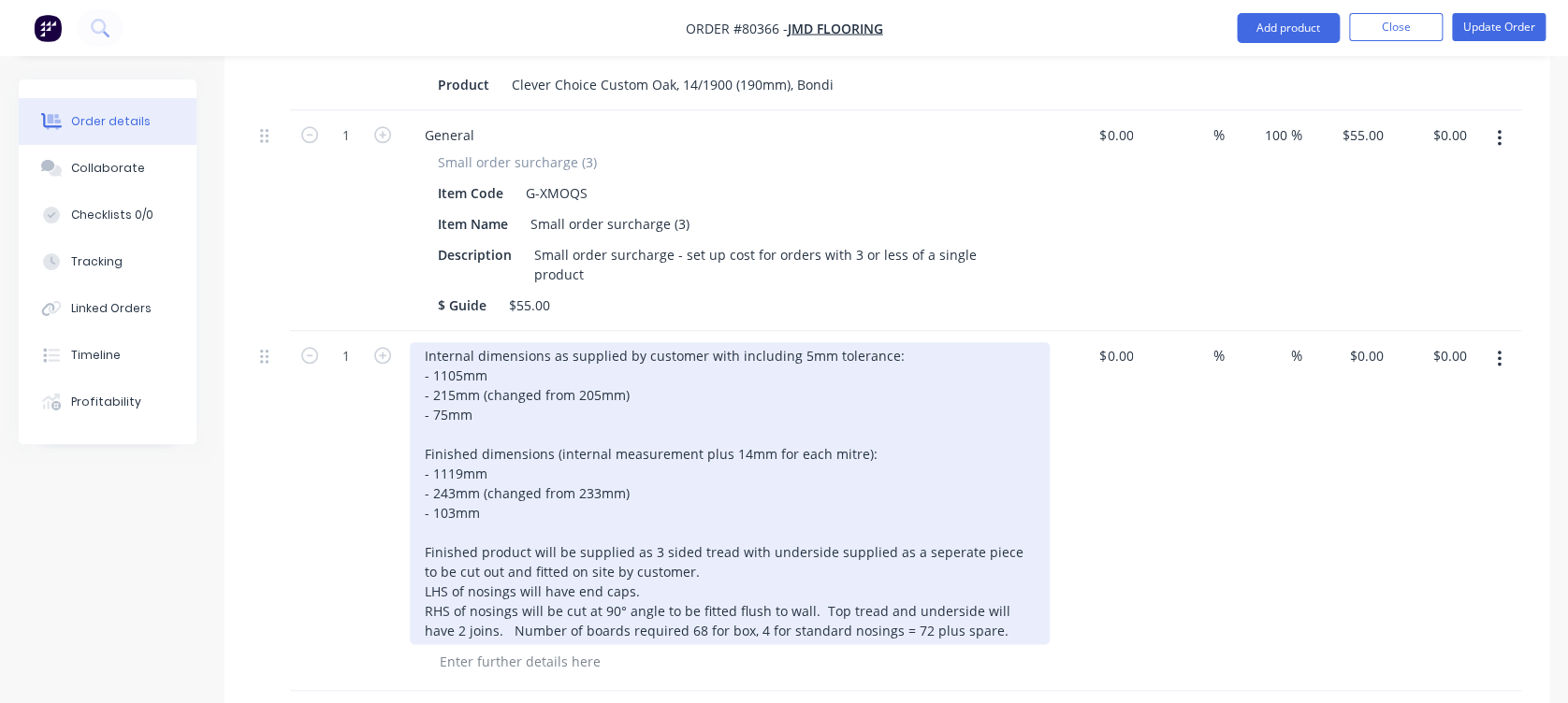
scroll to position [902, 0]
click at [815, 566] on div "Internal dimensions as supplied by customer with including 5mm tolerance: - 110…" at bounding box center [729, 496] width 640 height 303
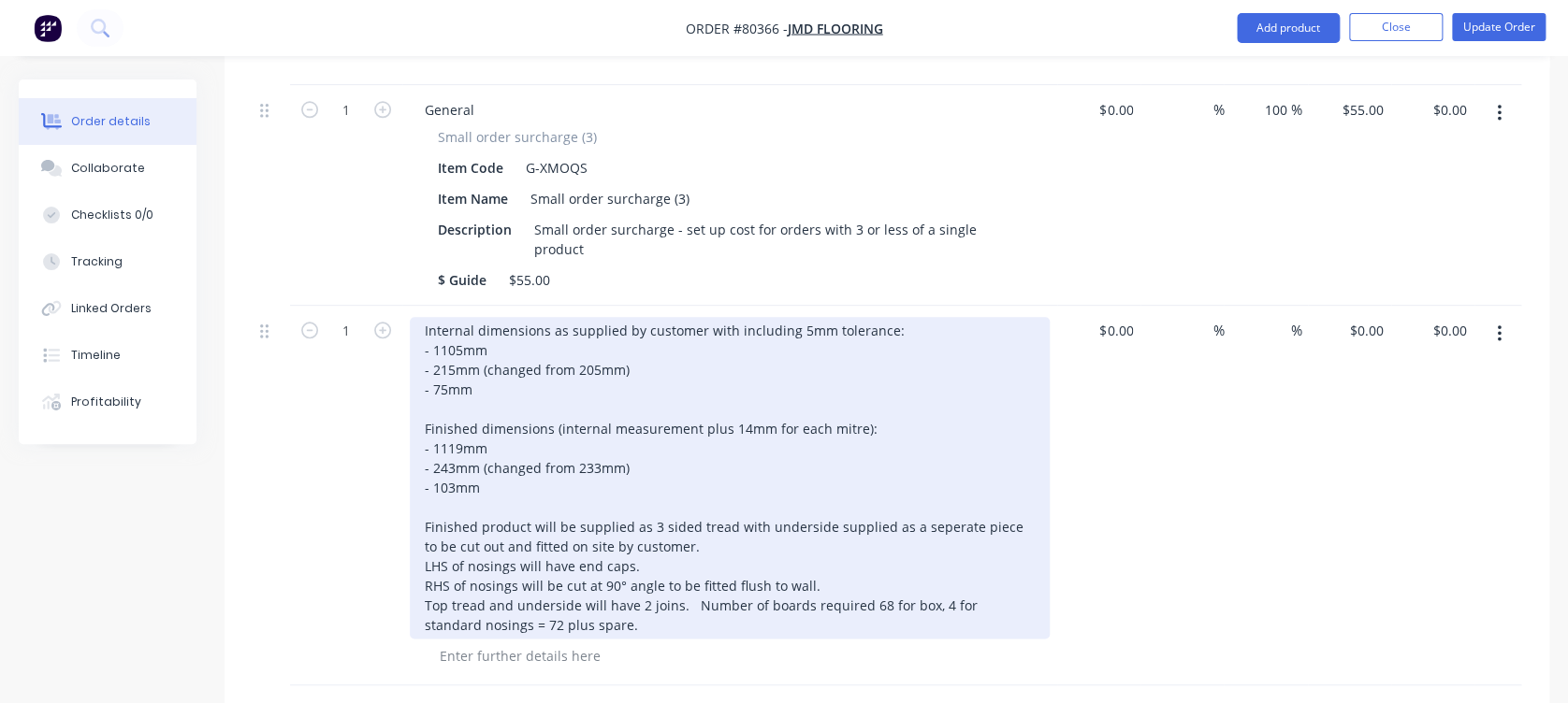
scroll to position [990, 0]
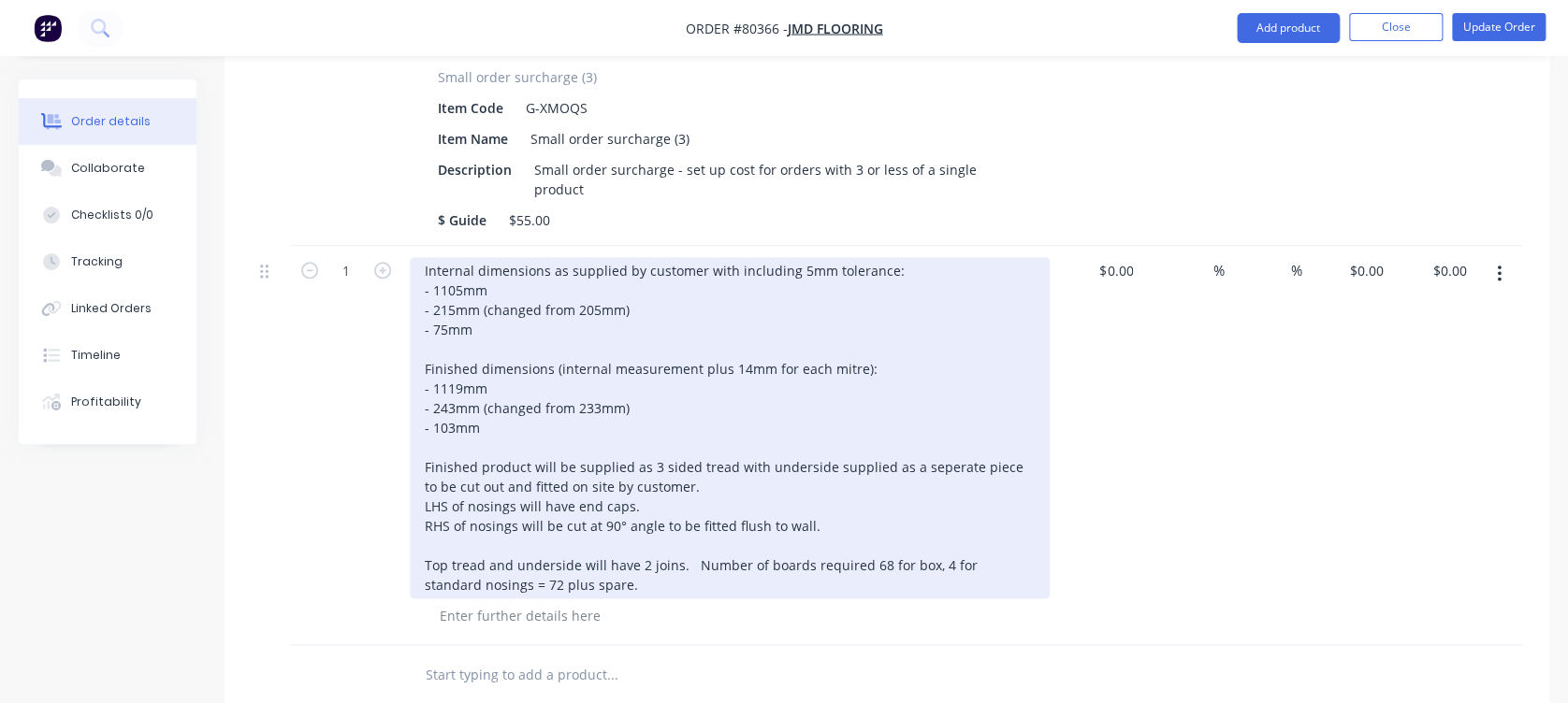
click at [688, 507] on div "Internal dimensions as supplied by customer with including 5mm tolerance: - 110…" at bounding box center [729, 427] width 640 height 341
click at [687, 515] on div "Internal dimensions as supplied by customer with including 5mm tolerance: - 110…" at bounding box center [729, 427] width 640 height 341
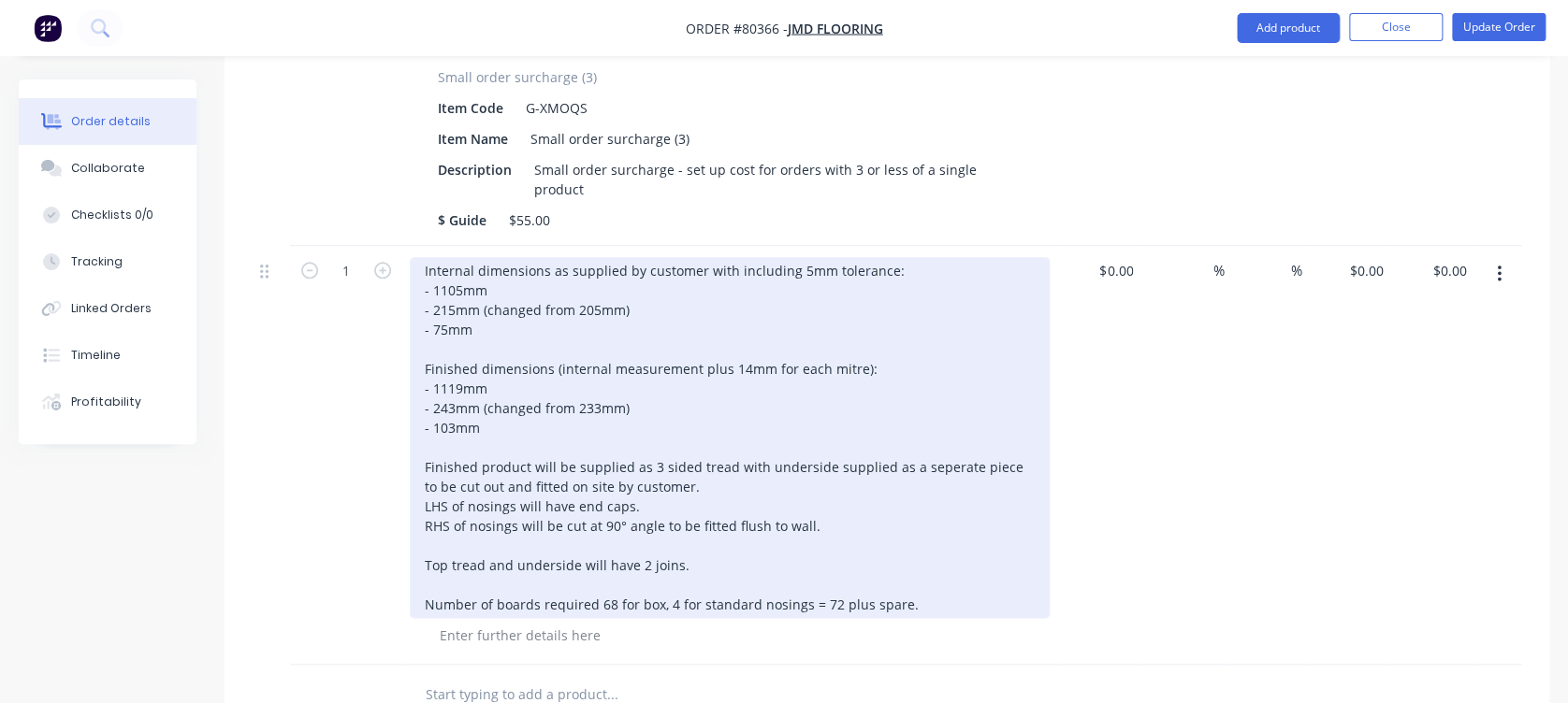
click at [422, 438] on div "Internal dimensions as supplied by customer with including 5mm tolerance: - 110…" at bounding box center [729, 437] width 640 height 361
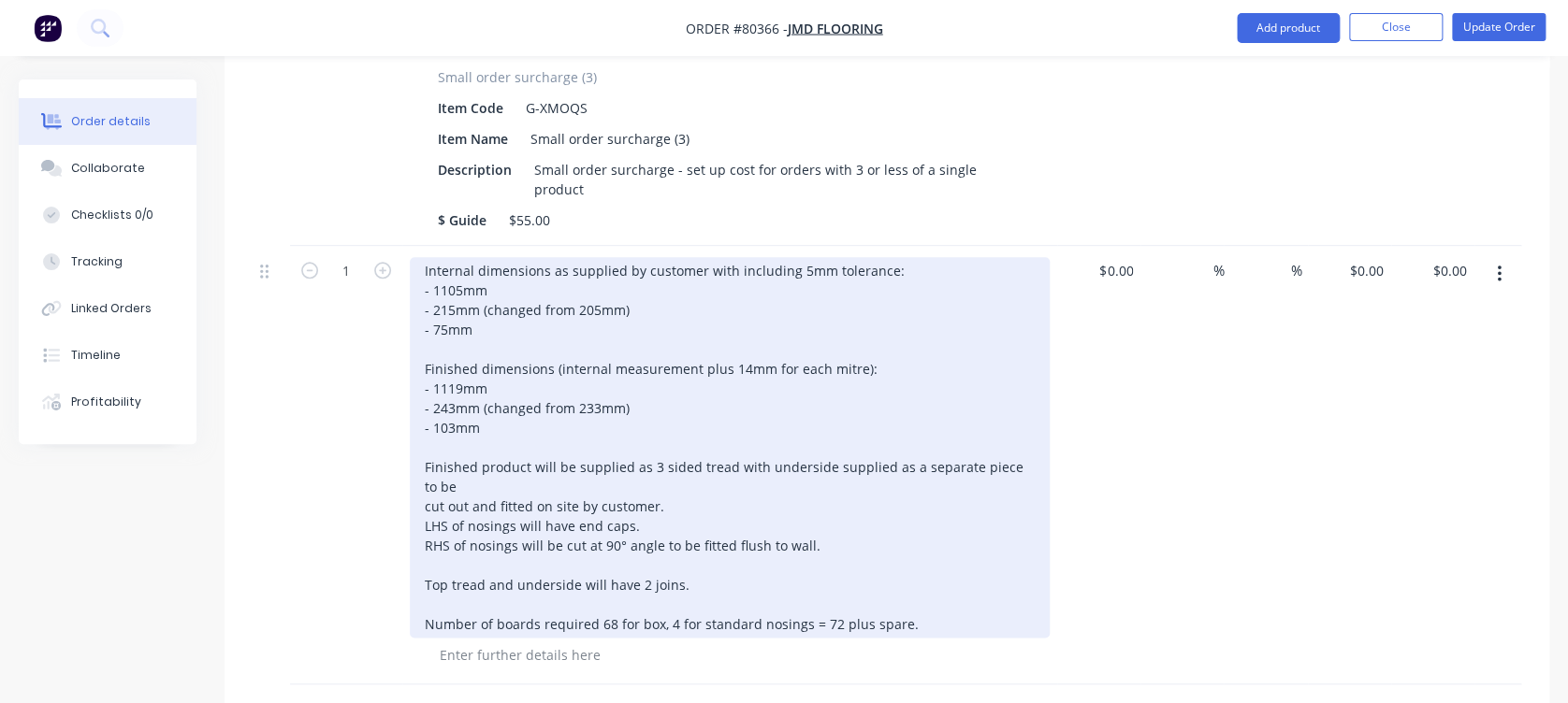
click at [421, 457] on div "Internal dimensions as supplied by customer with including 5mm tolerance: - 110…" at bounding box center [729, 447] width 640 height 381
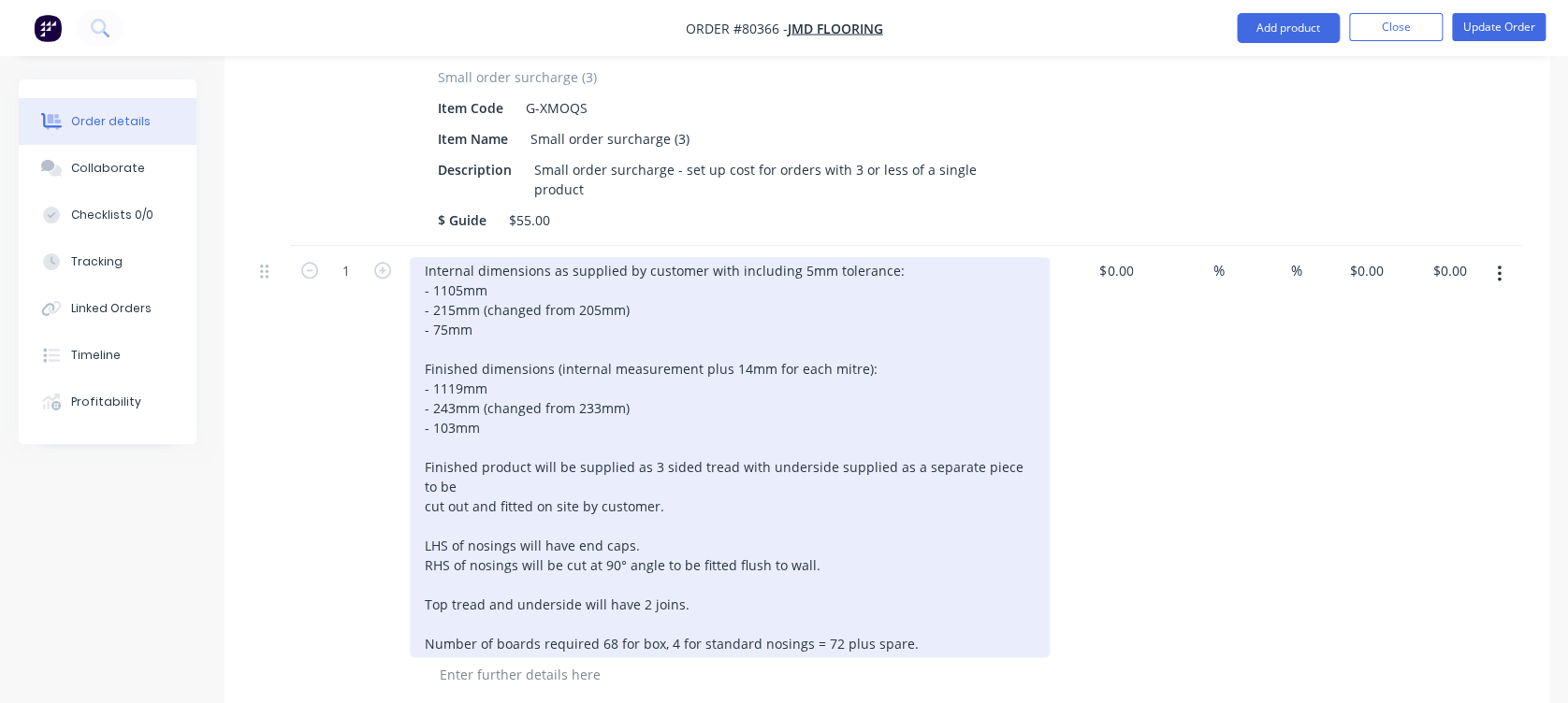
click at [425, 494] on div "Internal dimensions as supplied by customer with including 5mm tolerance: - 110…" at bounding box center [729, 457] width 640 height 400
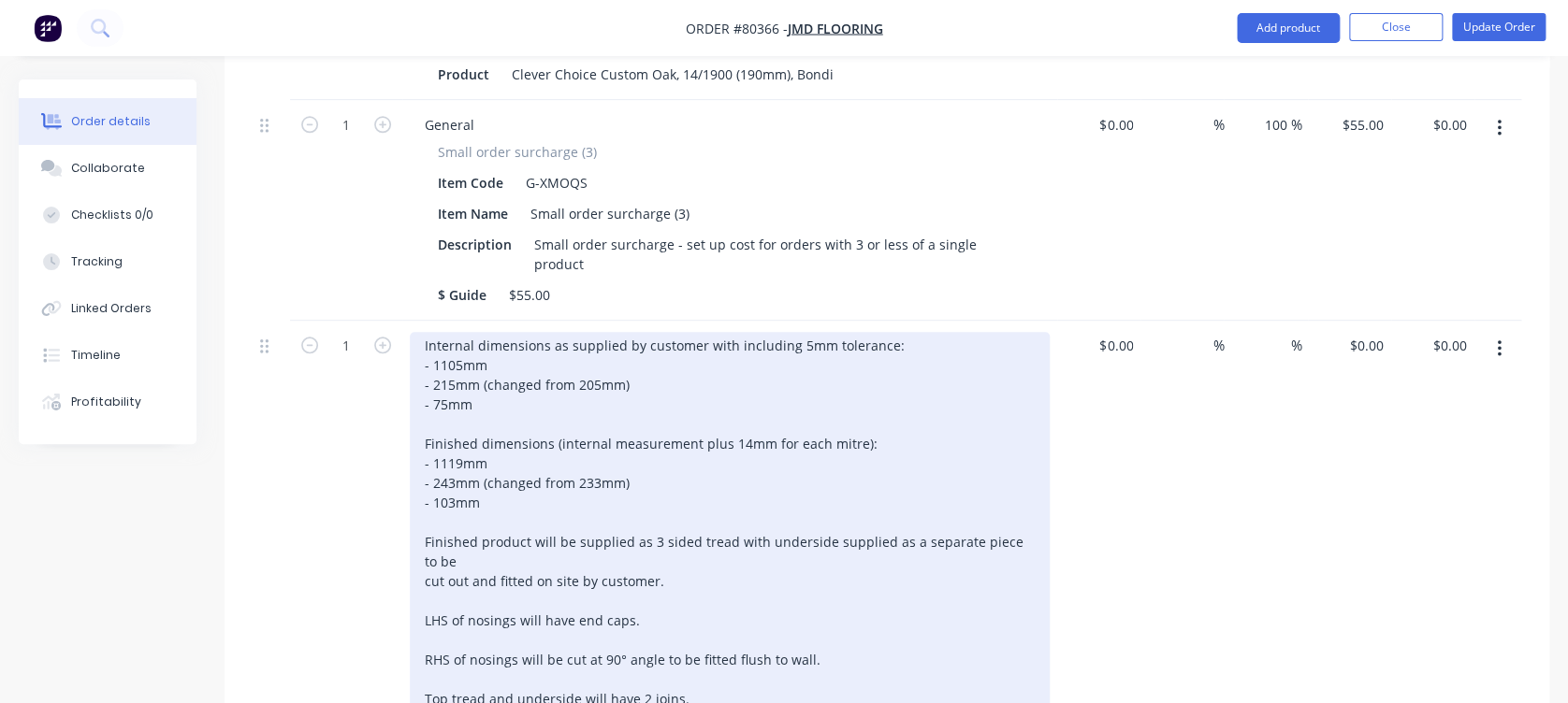
scroll to position [914, 0]
click at [657, 355] on div "Internal dimensions as supplied by customer with including 5mm tolerance: - 110…" at bounding box center [729, 543] width 640 height 420
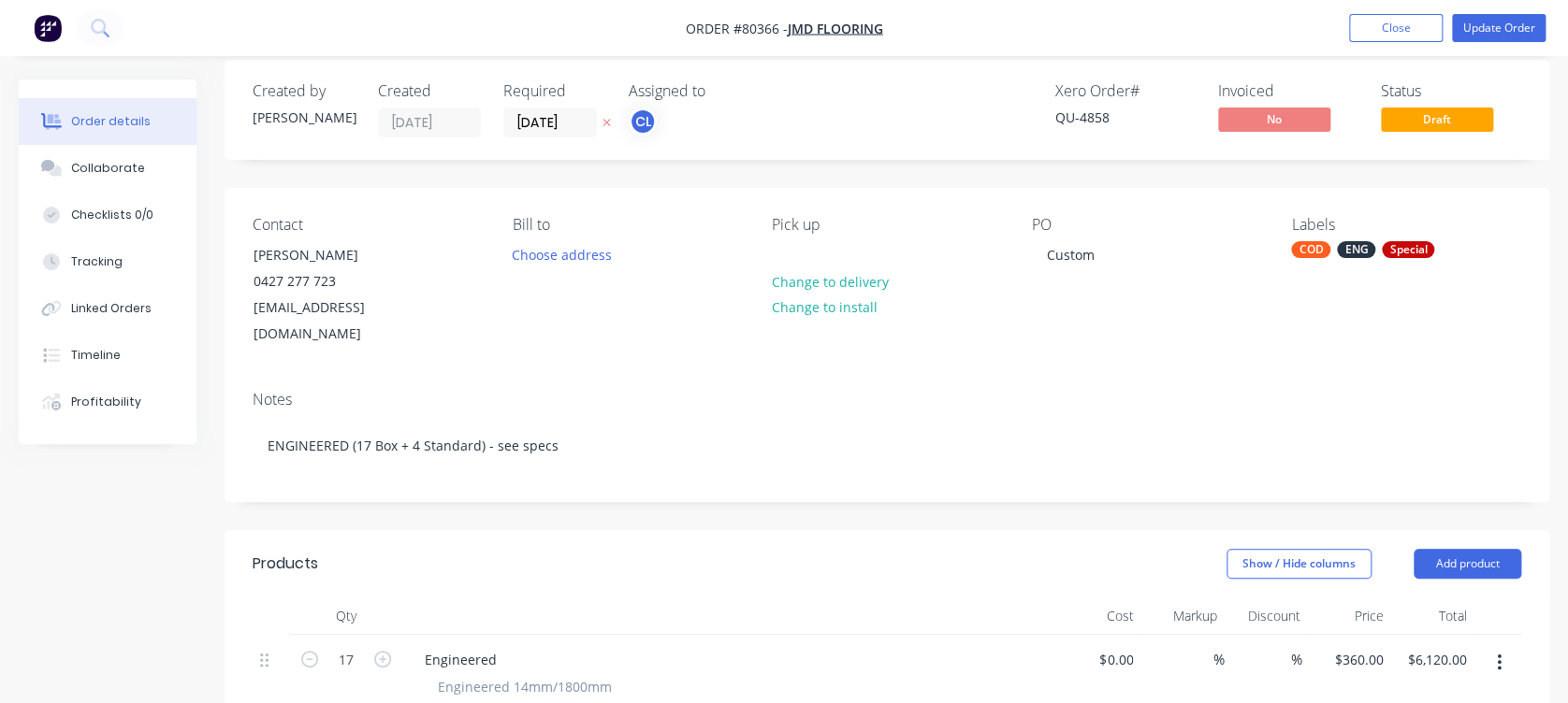
scroll to position [17, 0]
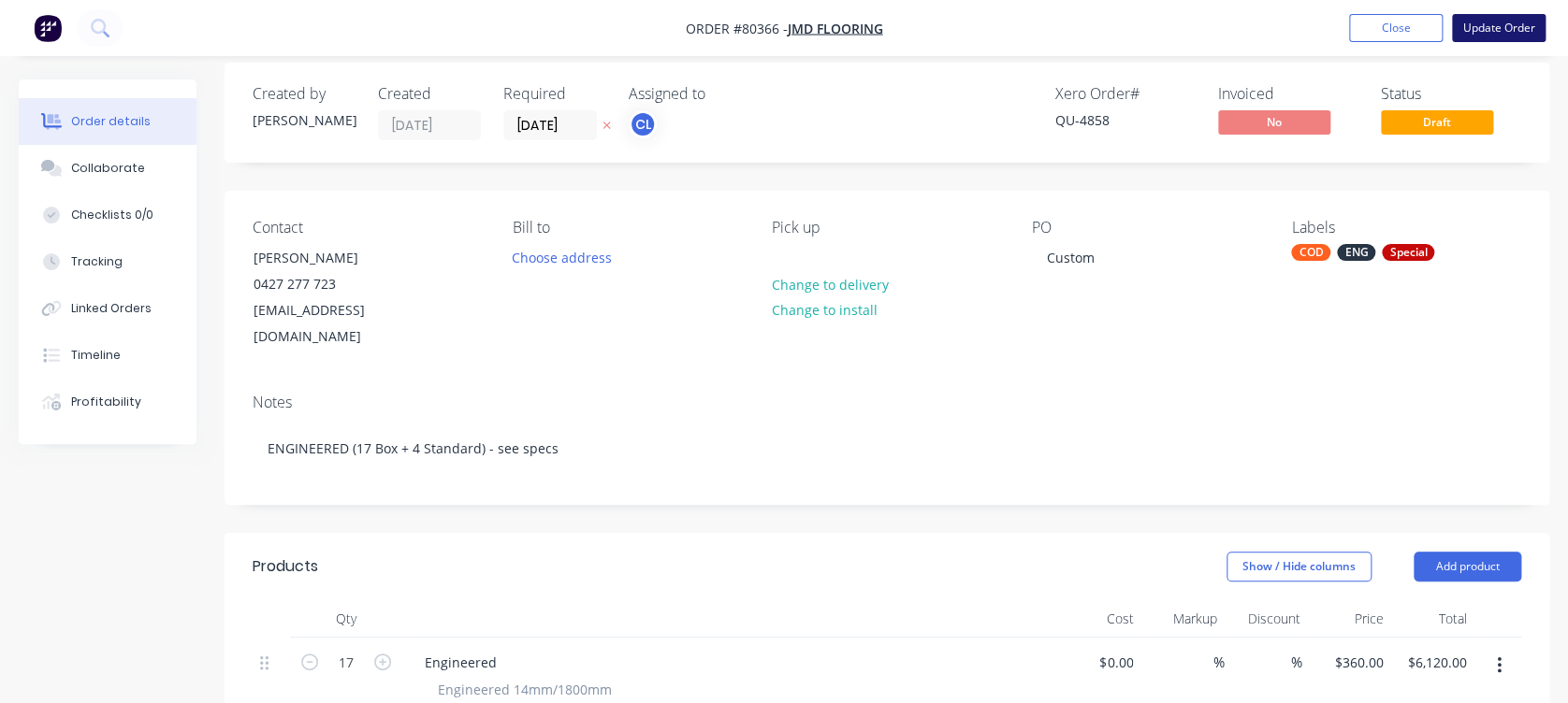
click at [1521, 17] on button "Update Order" at bounding box center [1498, 28] width 94 height 28
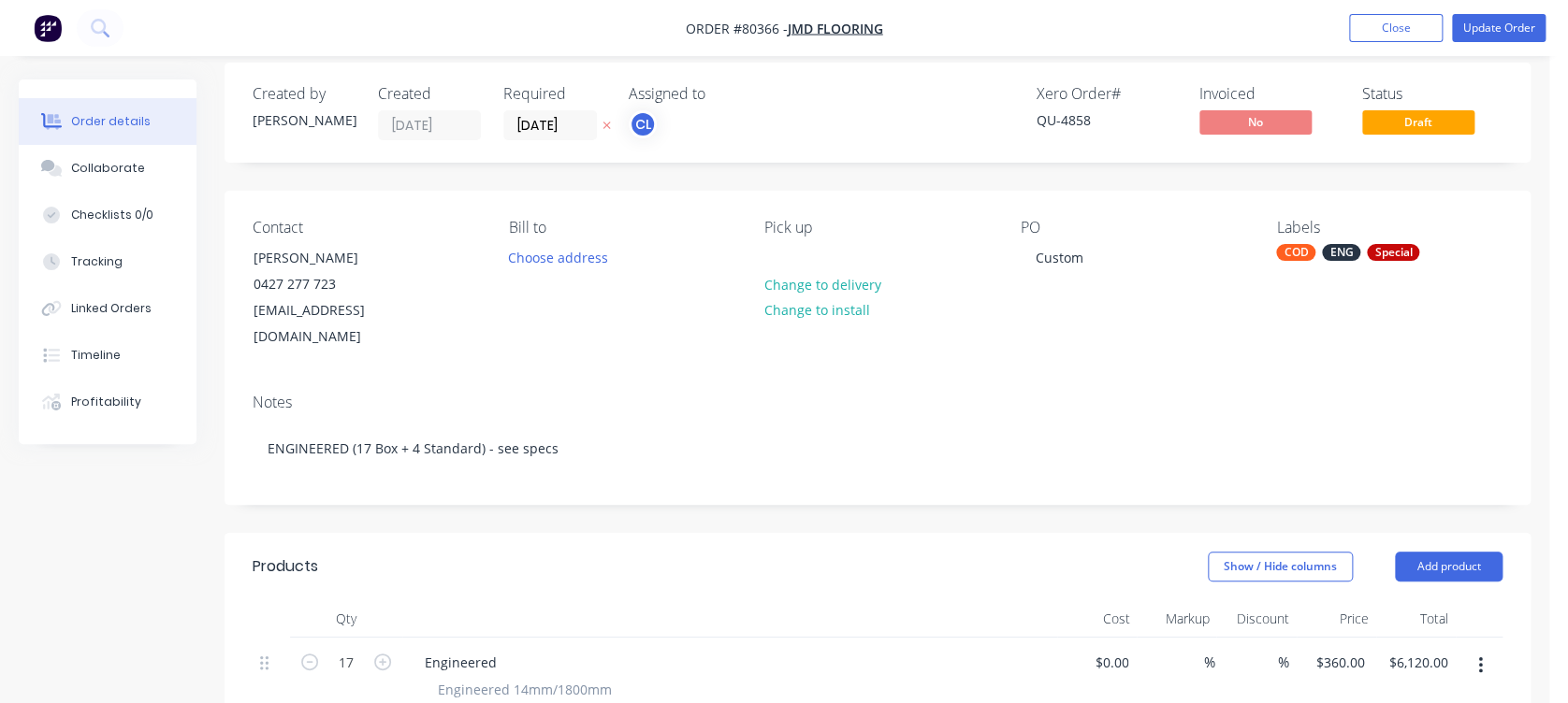
scroll to position [0, 0]
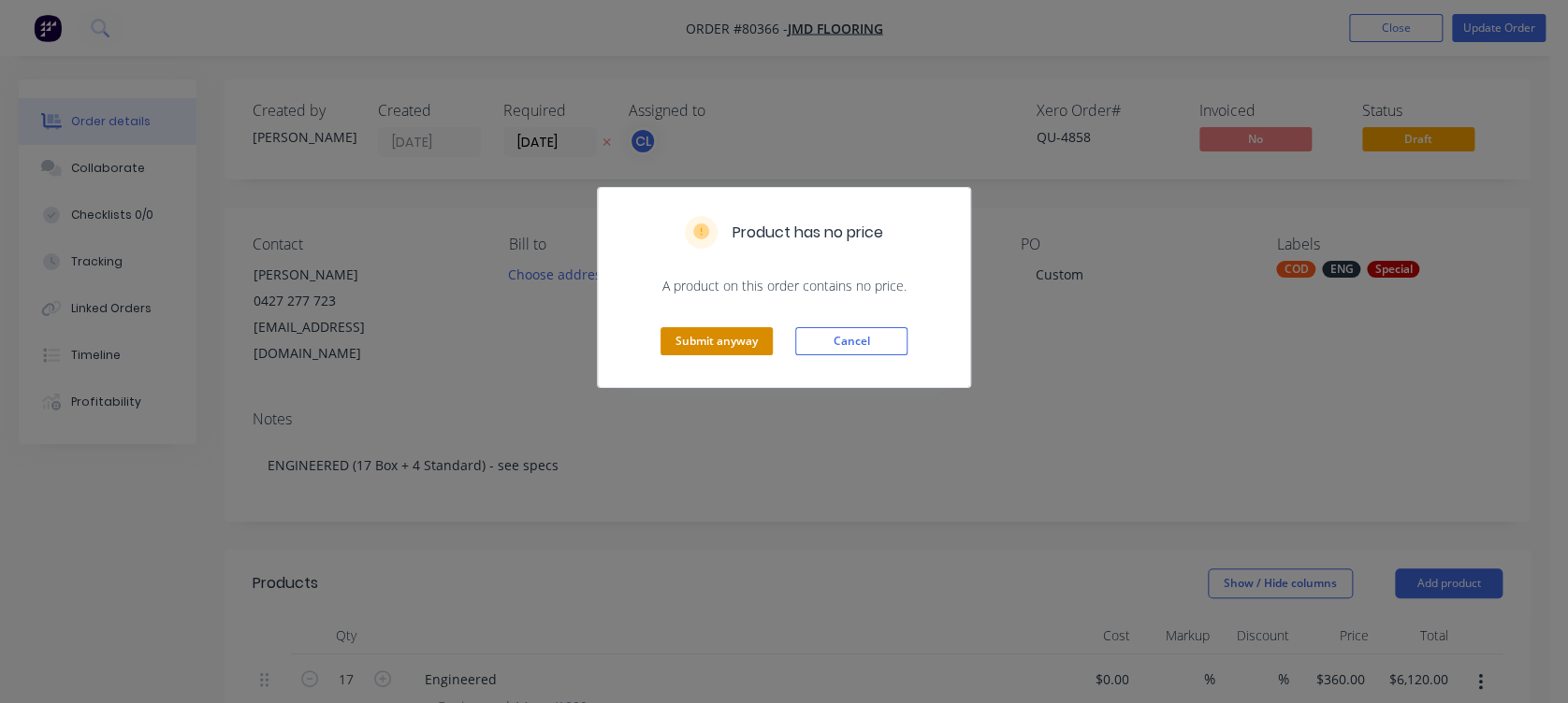
click at [720, 339] on button "Submit anyway" at bounding box center [717, 341] width 113 height 28
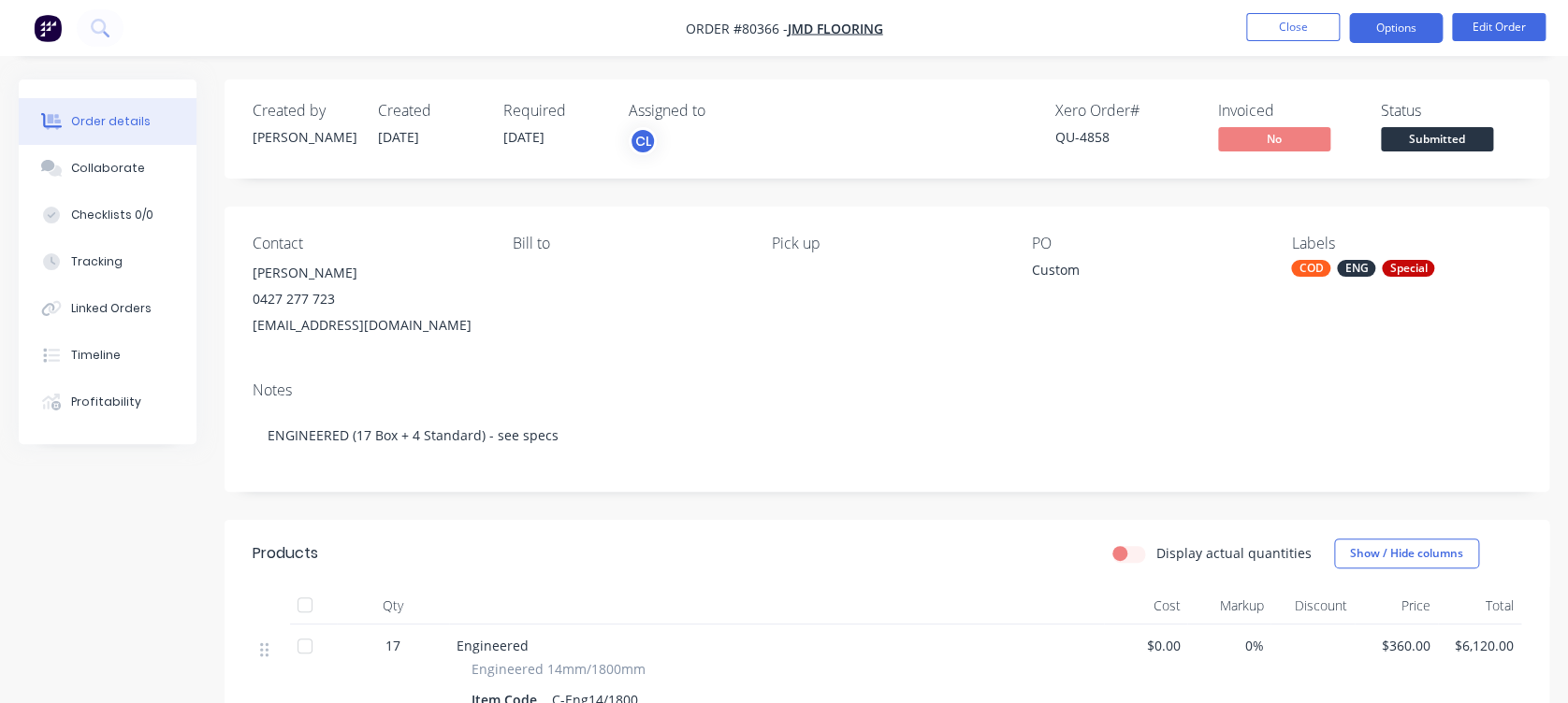
click at [1407, 30] on button "Options" at bounding box center [1395, 28] width 94 height 30
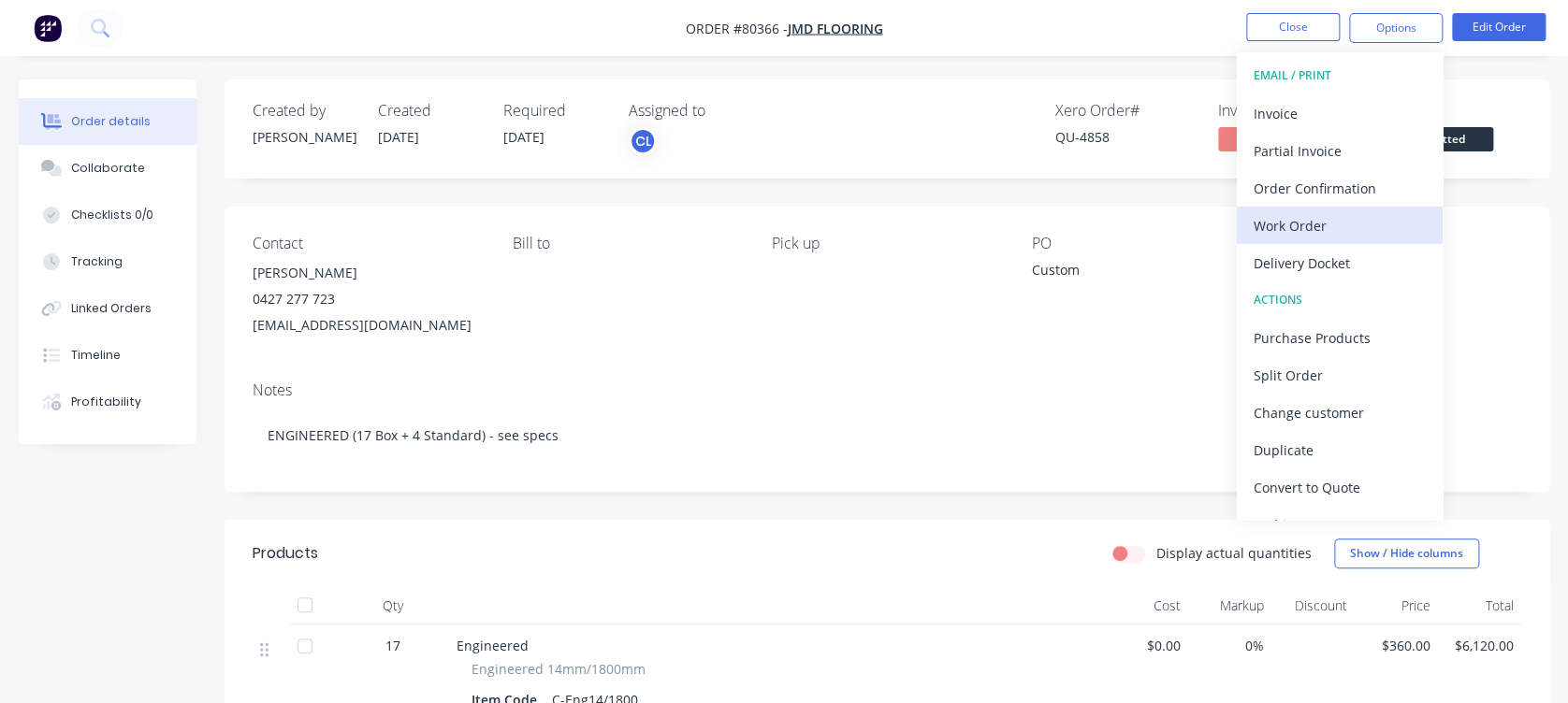
click at [1314, 214] on div "Work Order" at bounding box center [1340, 225] width 172 height 27
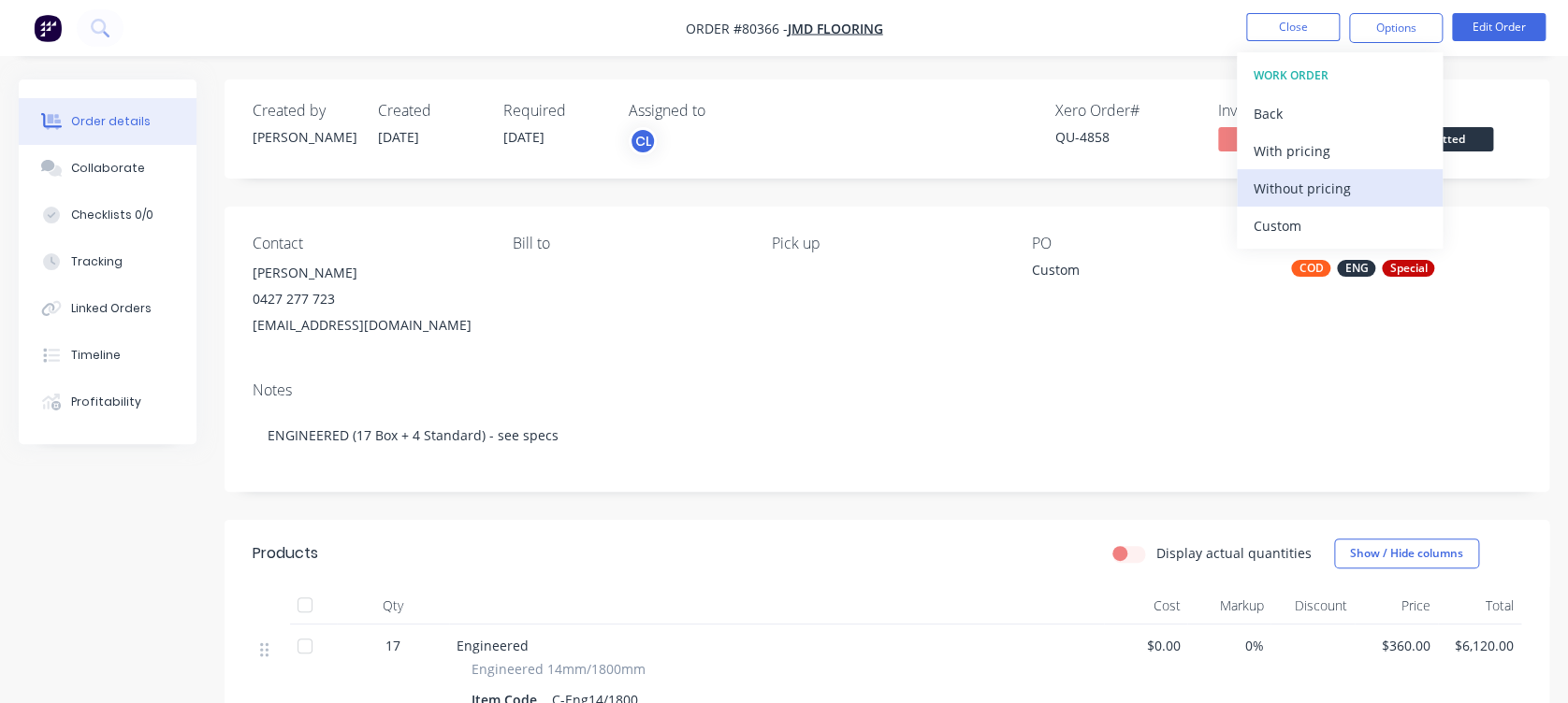
click at [1302, 183] on div "Without pricing" at bounding box center [1340, 188] width 172 height 27
